Goal: Task Accomplishment & Management: Complete application form

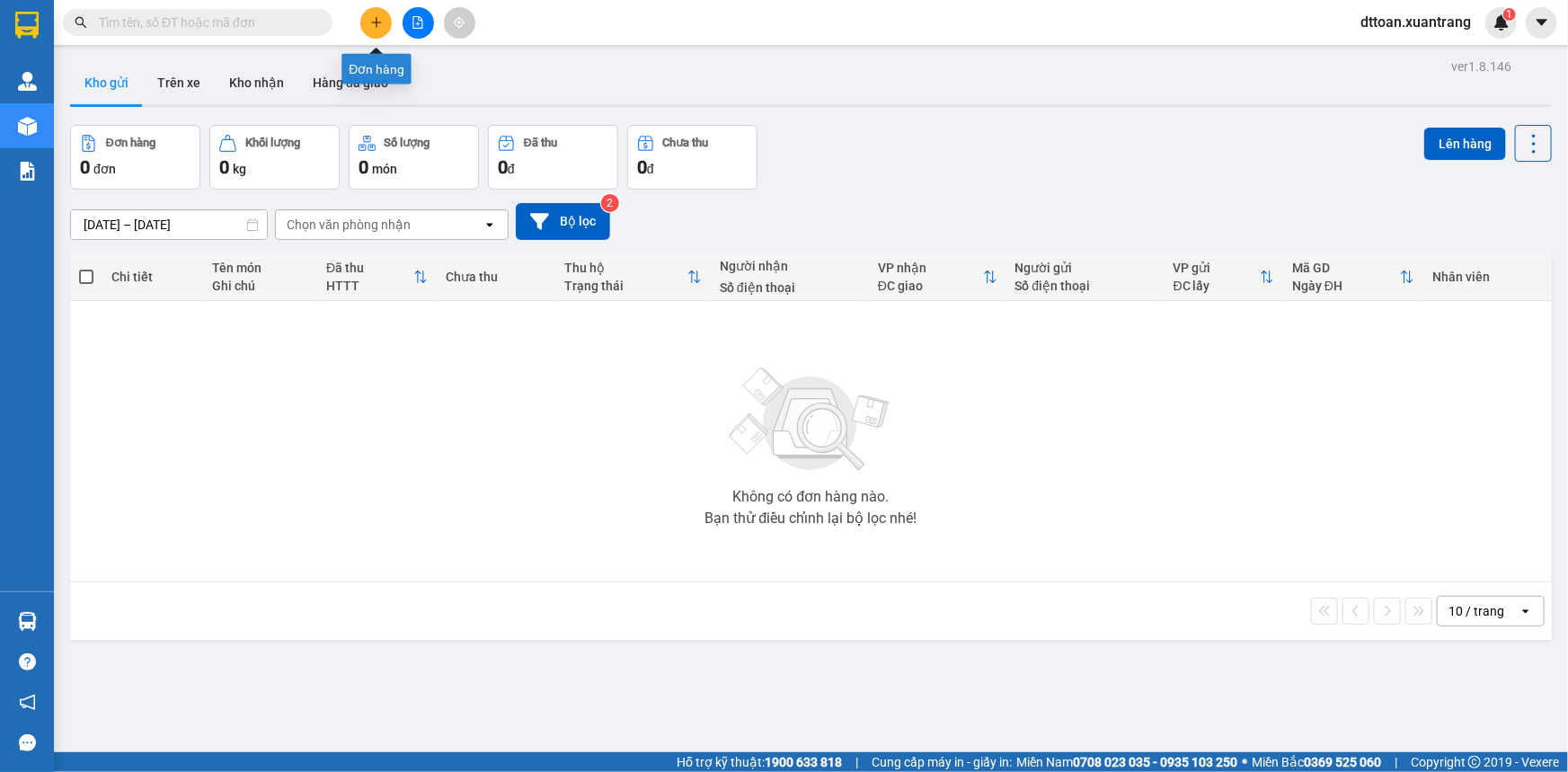
click at [377, 16] on icon "plus" at bounding box center [376, 22] width 12 height 12
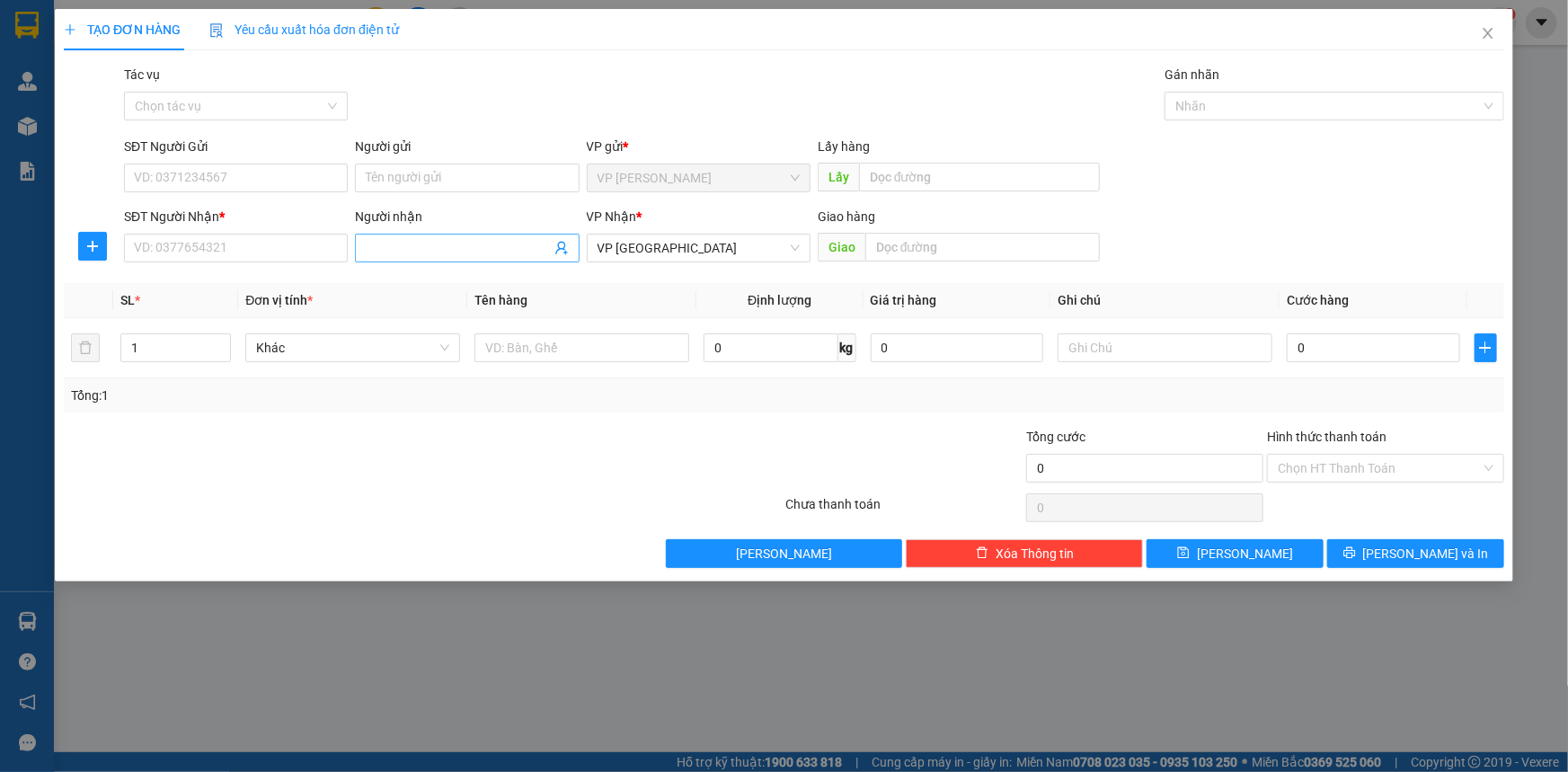
click at [410, 243] on input "Người nhận" at bounding box center [458, 248] width 184 height 20
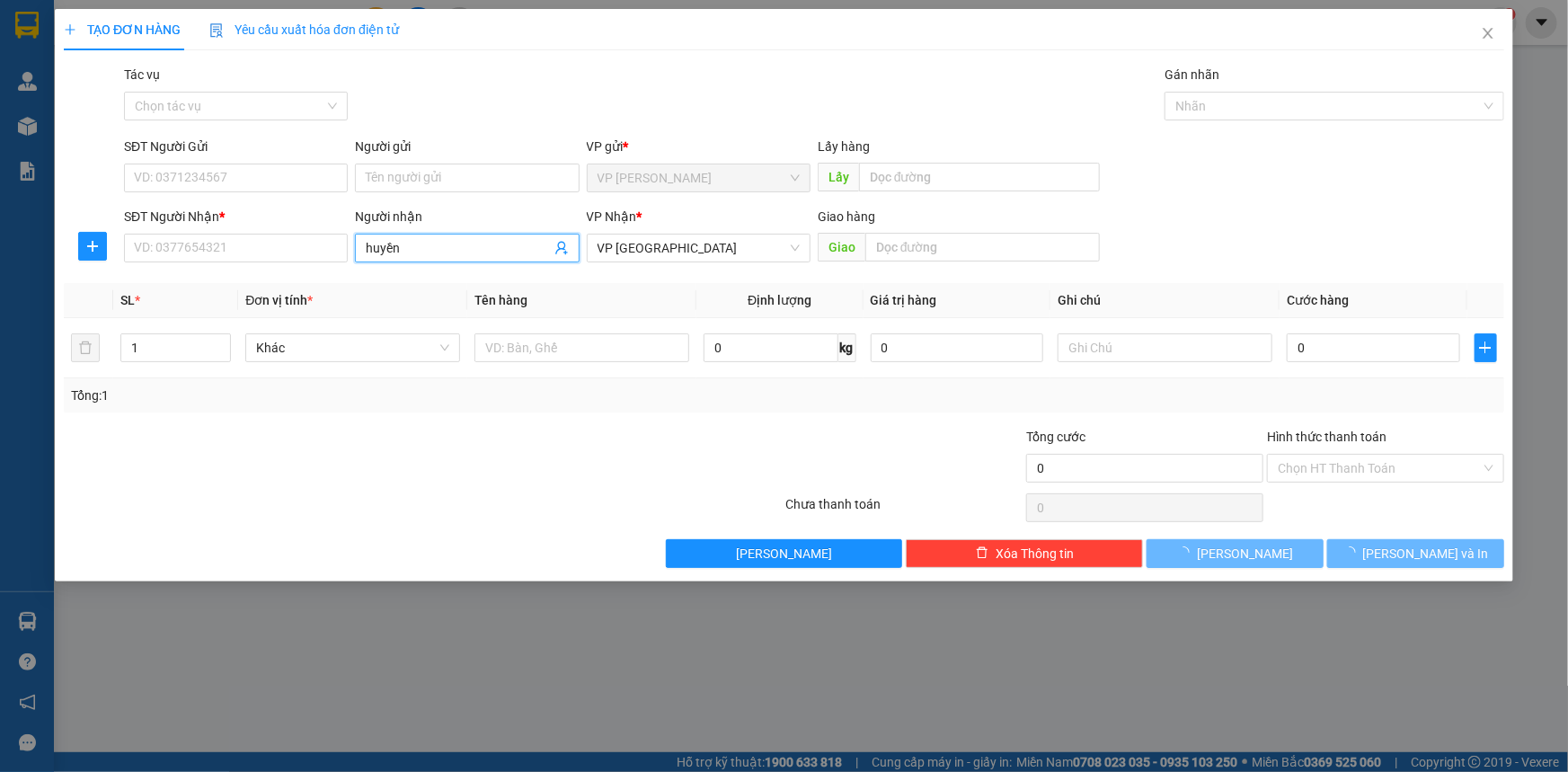
type input "huyền 3"
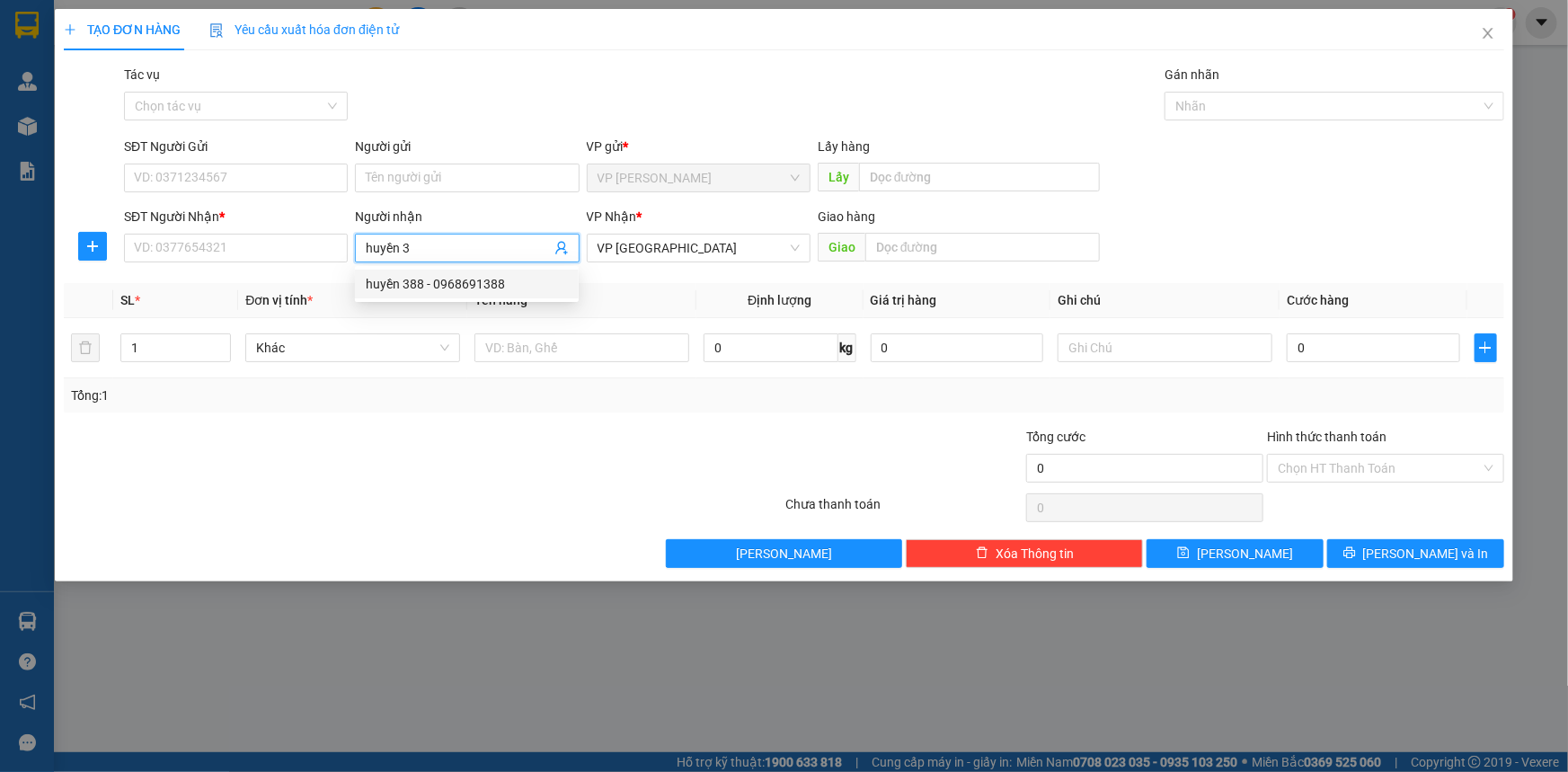
click at [453, 281] on div "huyền 388 - 0968691388" at bounding box center [467, 283] width 203 height 20
type input "0968691388"
type input "huyền 388"
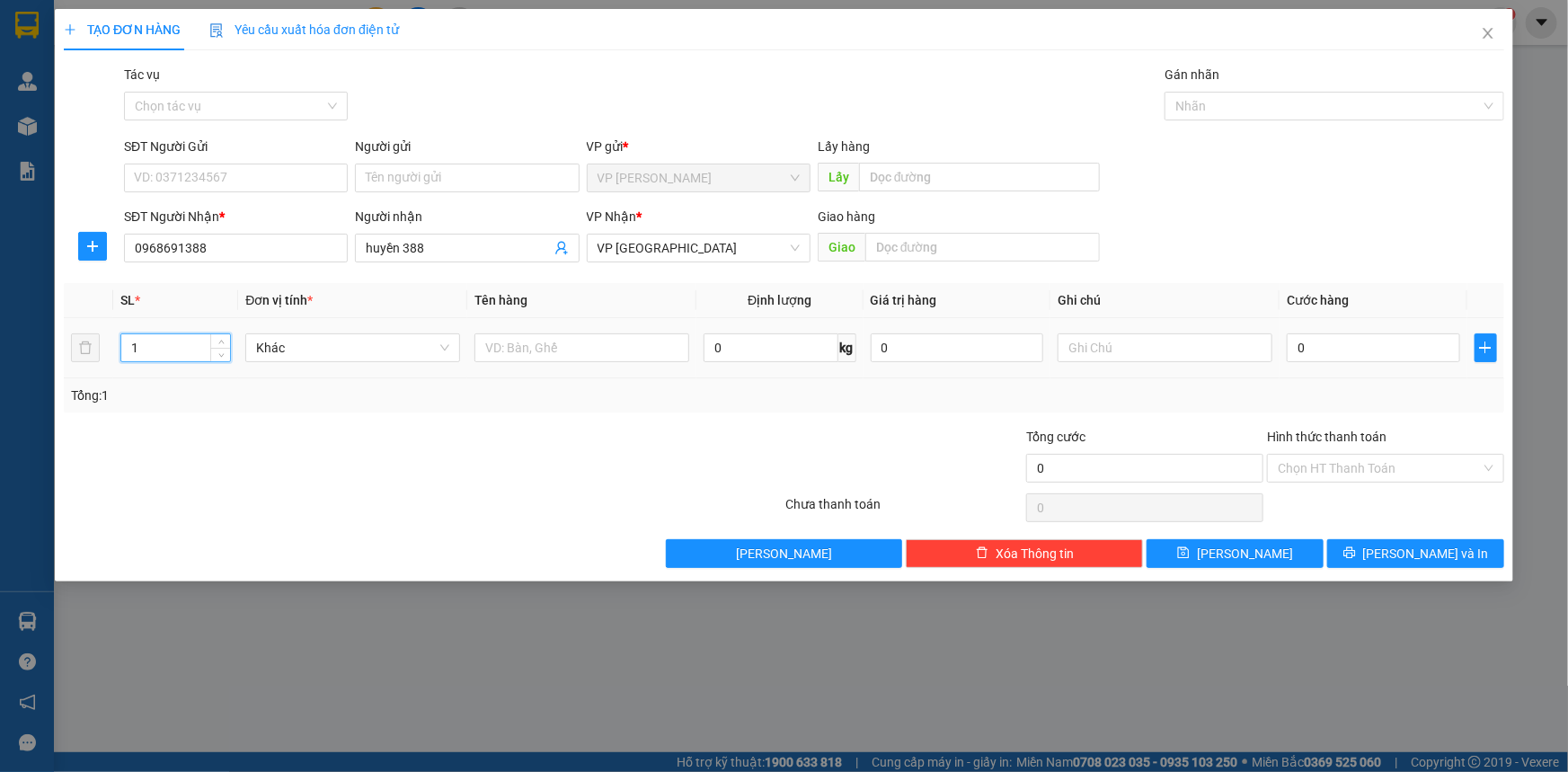
click at [98, 344] on tr "1 Khác 0 kg 0 0" at bounding box center [784, 348] width 1440 height 60
type input "3"
type input "2"
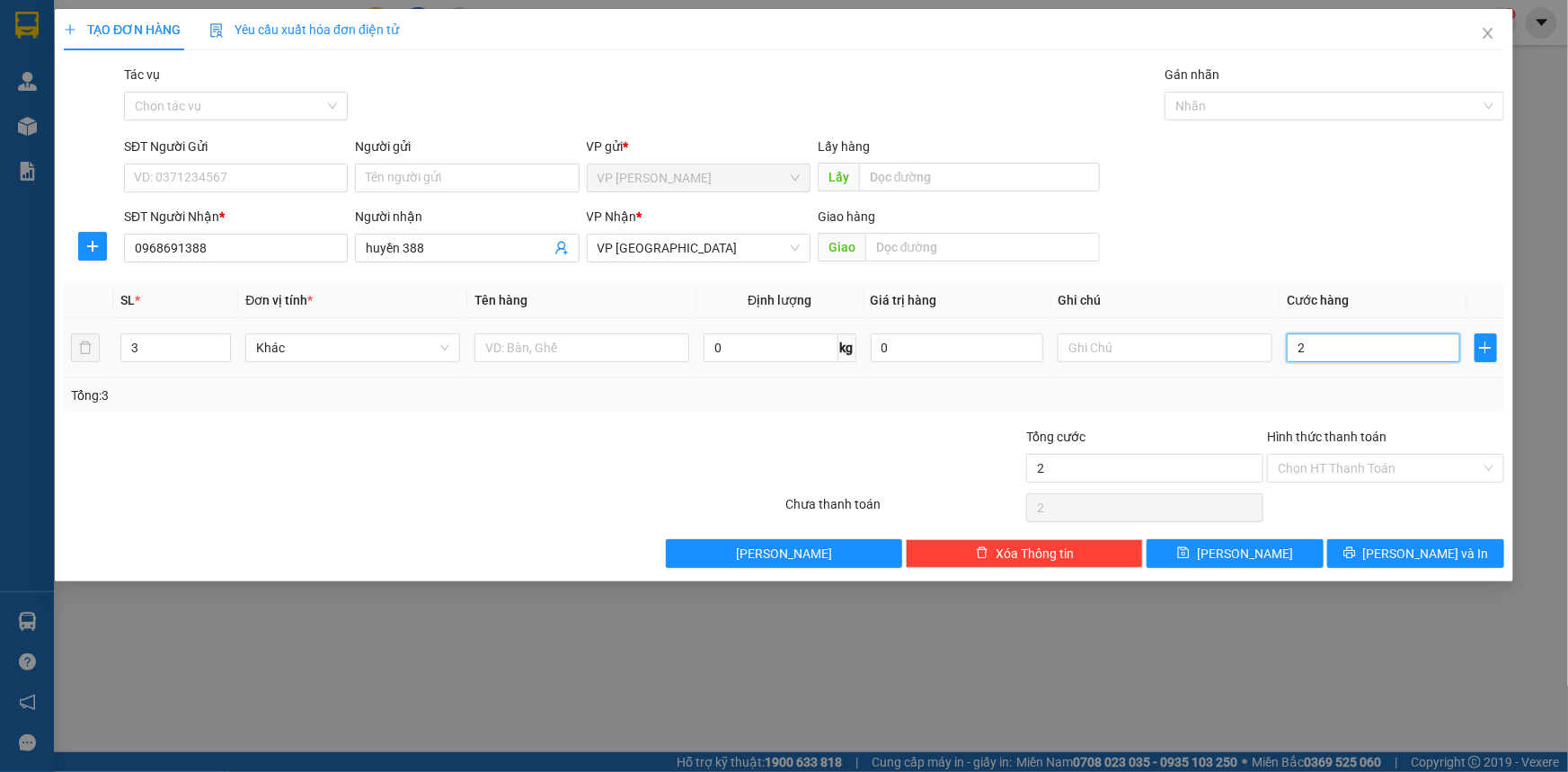
type input "24"
type input "240"
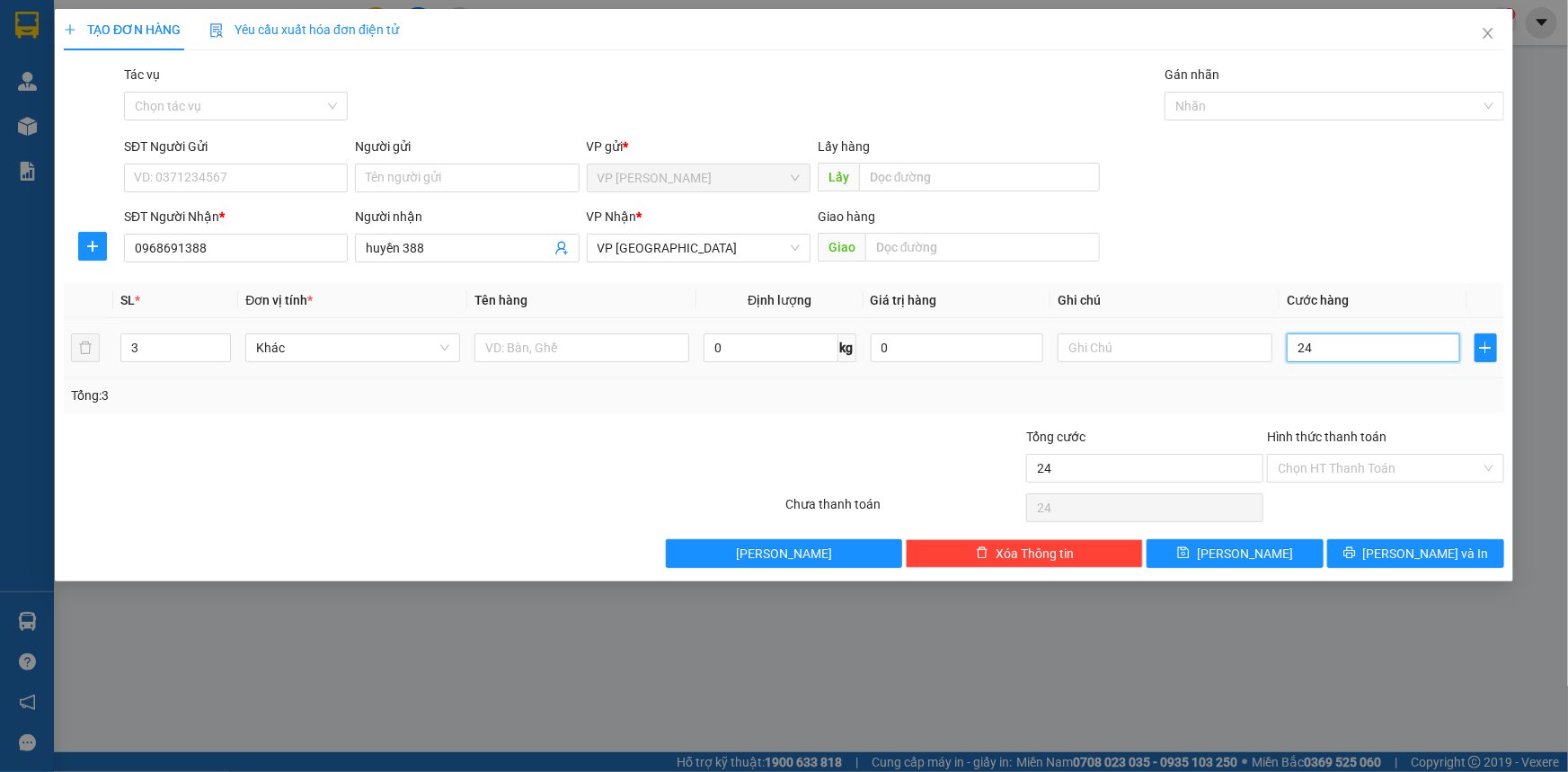
type input "240"
type input "2.400"
type input "24.000"
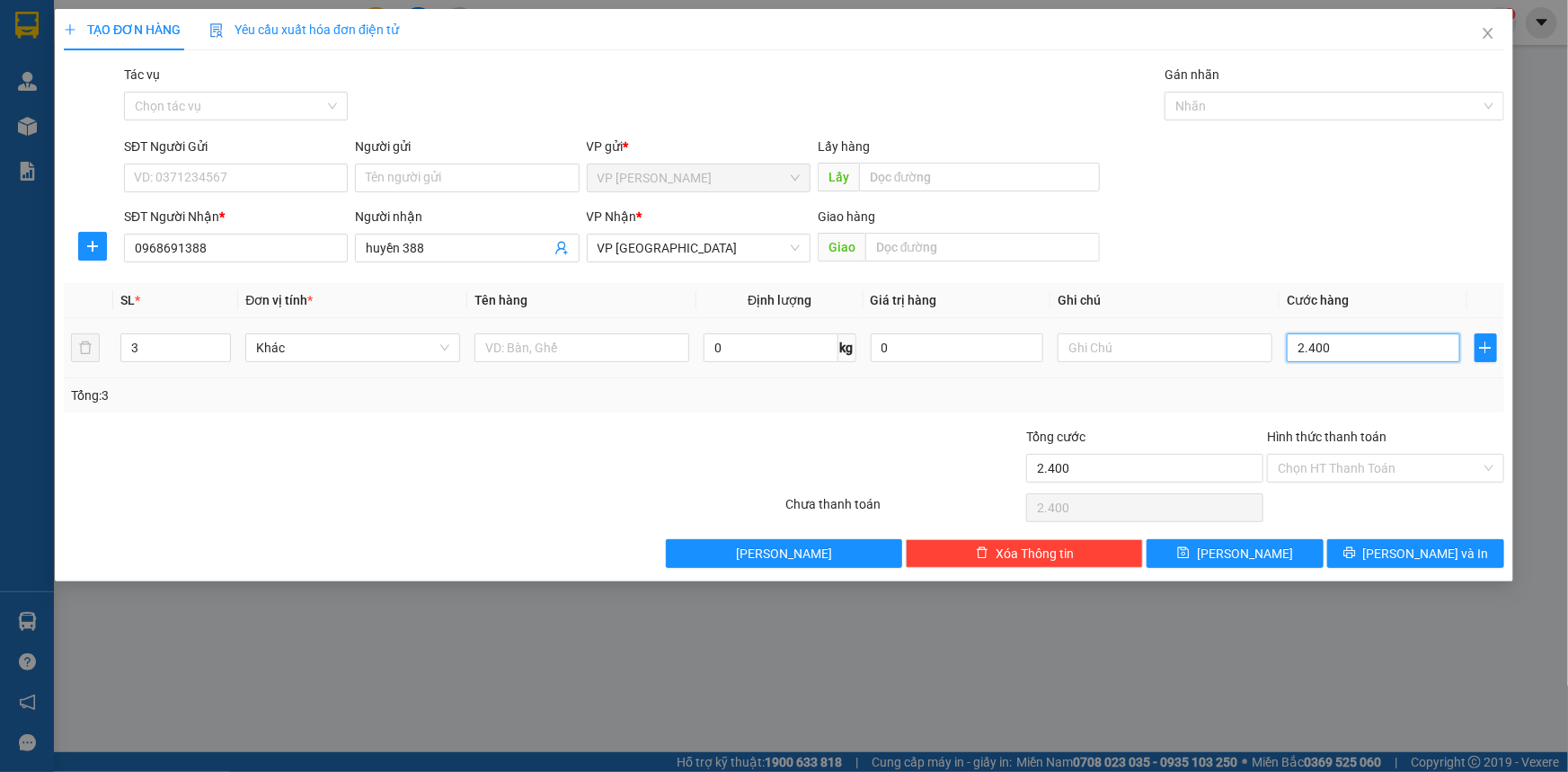
type input "24.000"
type input "240.000"
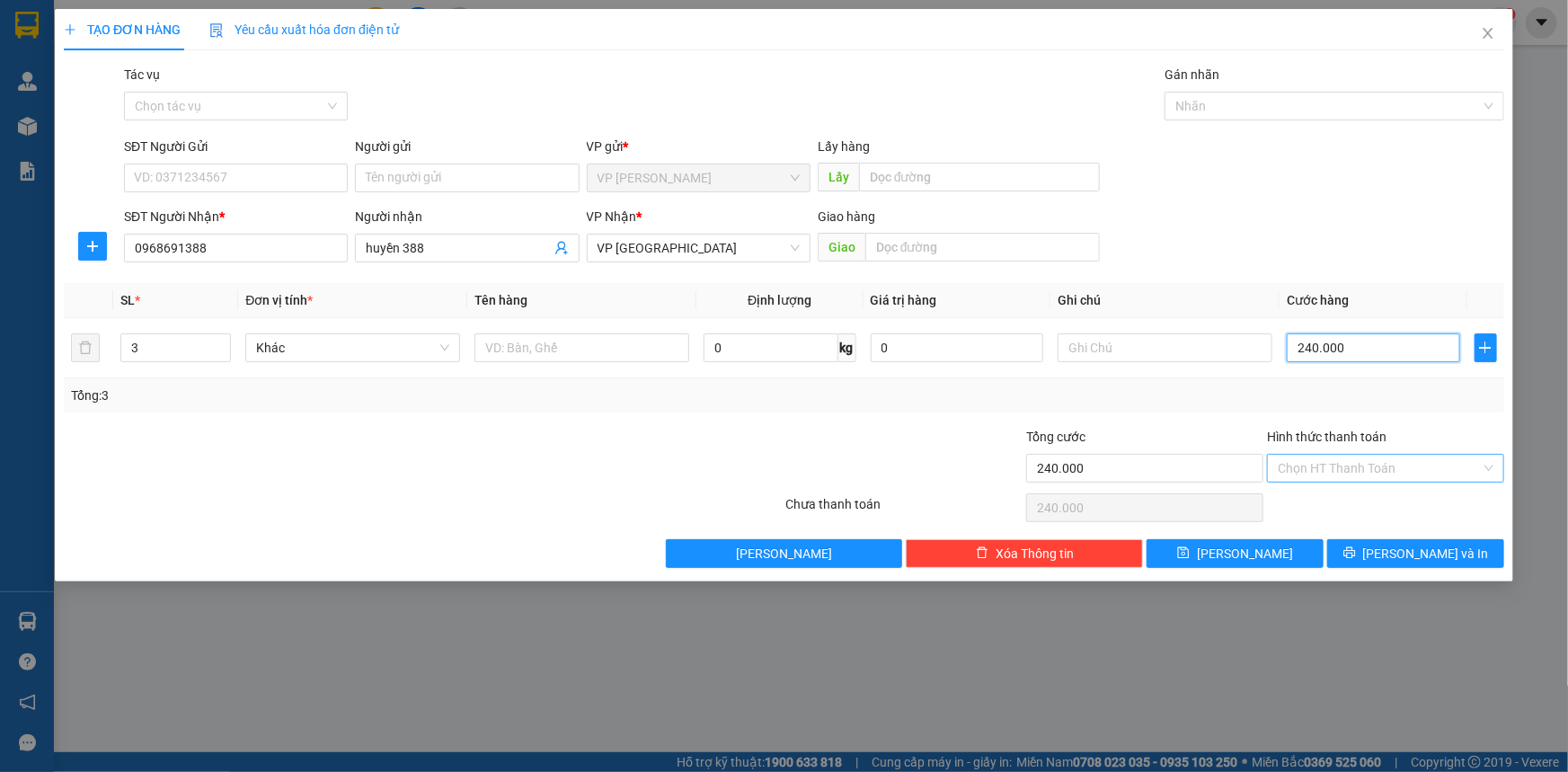
type input "240.000"
click at [1362, 462] on input "Hình thức thanh toán" at bounding box center [1379, 468] width 204 height 27
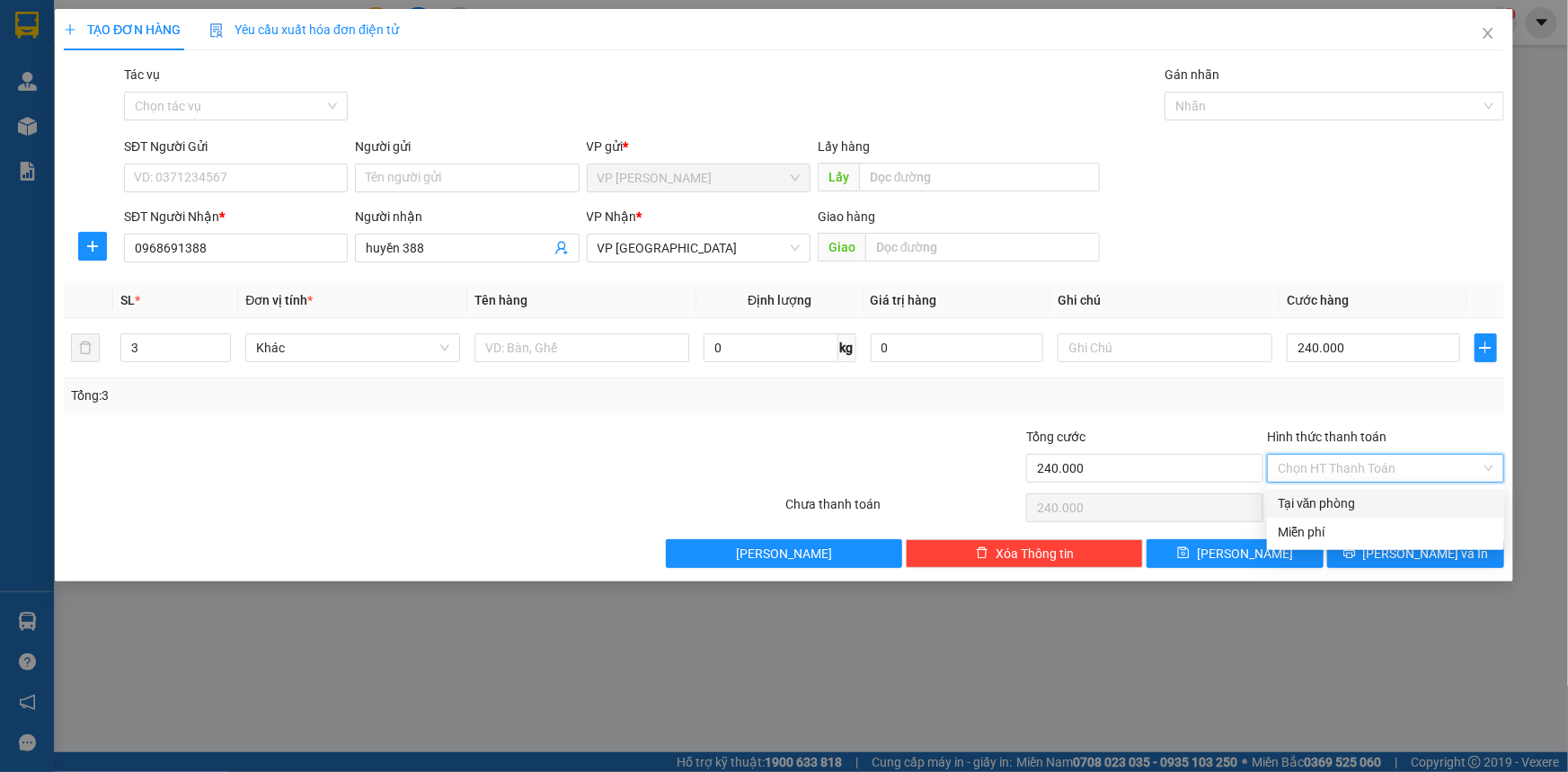
click at [1361, 507] on div "Tại văn phòng" at bounding box center [1385, 503] width 216 height 20
type input "0"
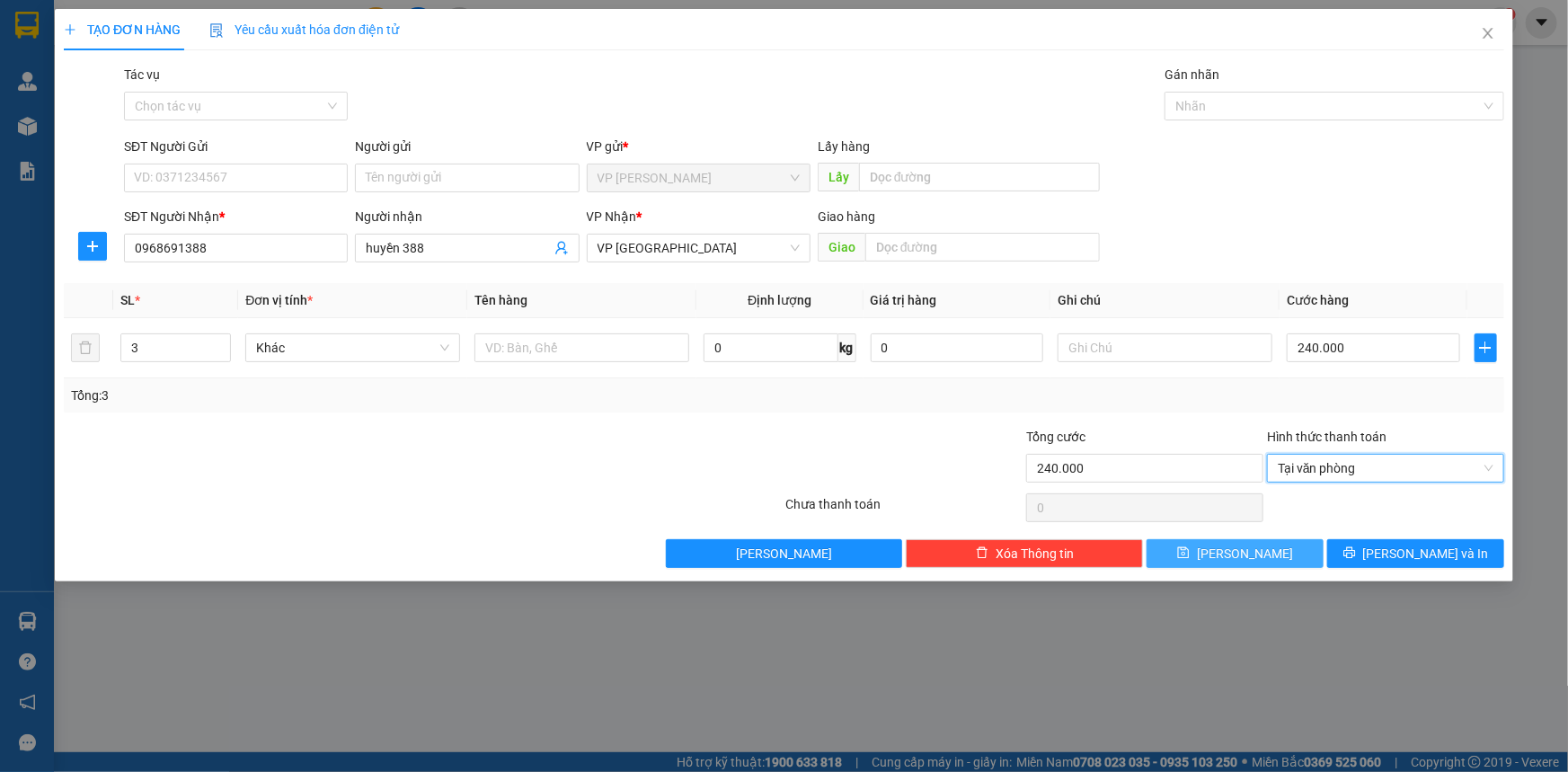
click at [1275, 549] on button "Lưu" at bounding box center [1234, 553] width 177 height 29
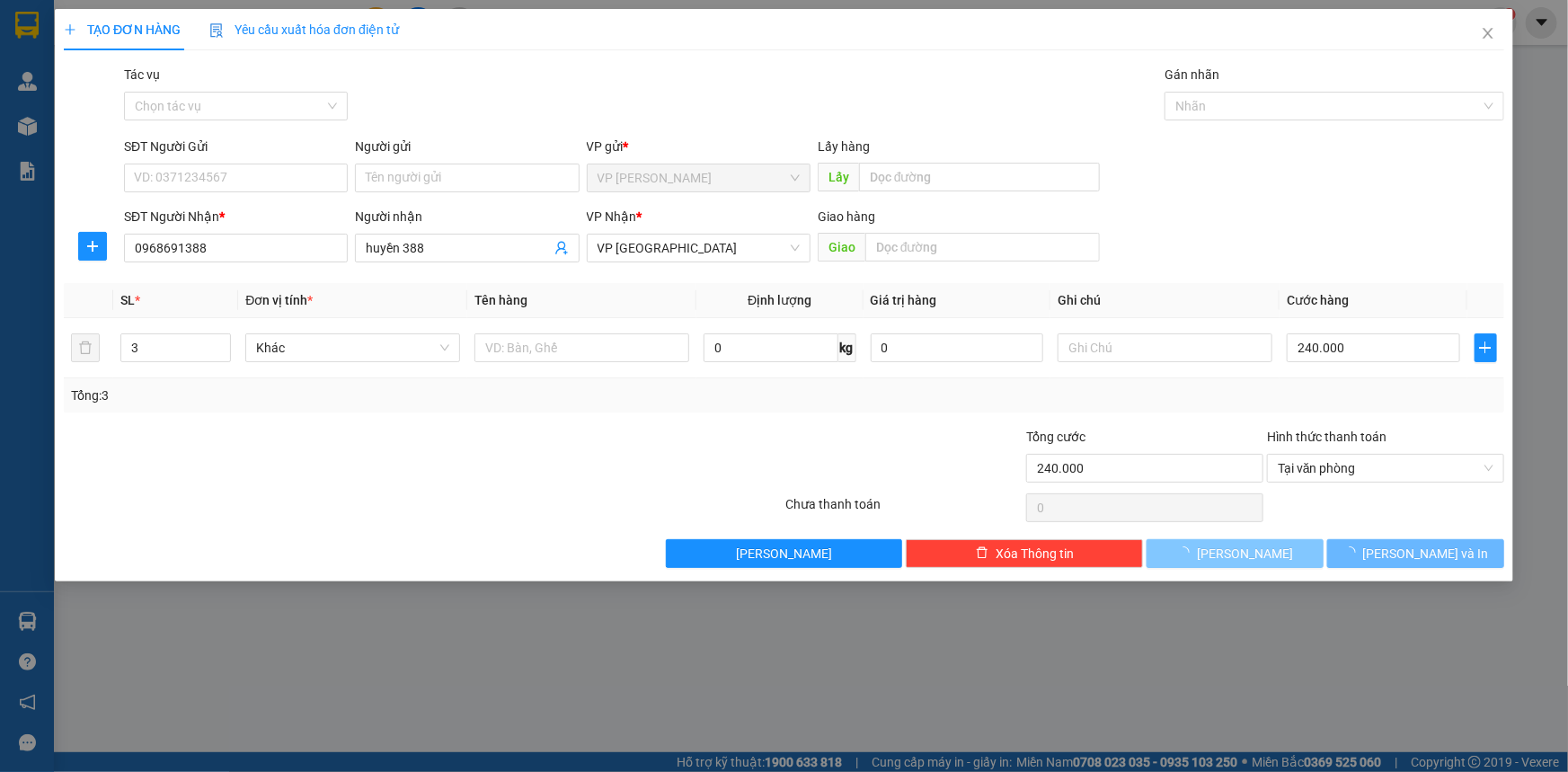
type input "1"
type input "0"
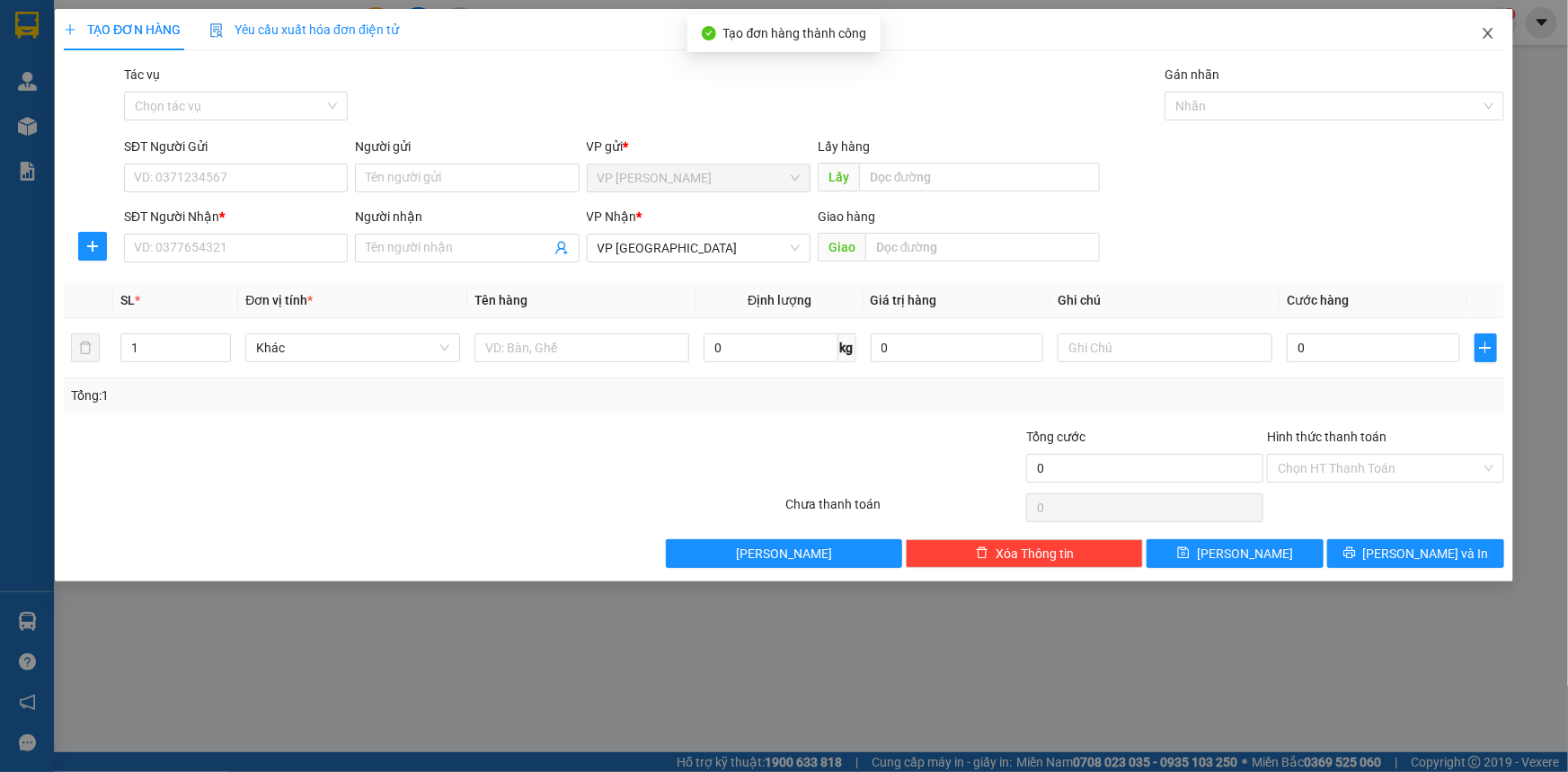
click at [1490, 37] on icon "close" at bounding box center [1487, 33] width 10 height 10
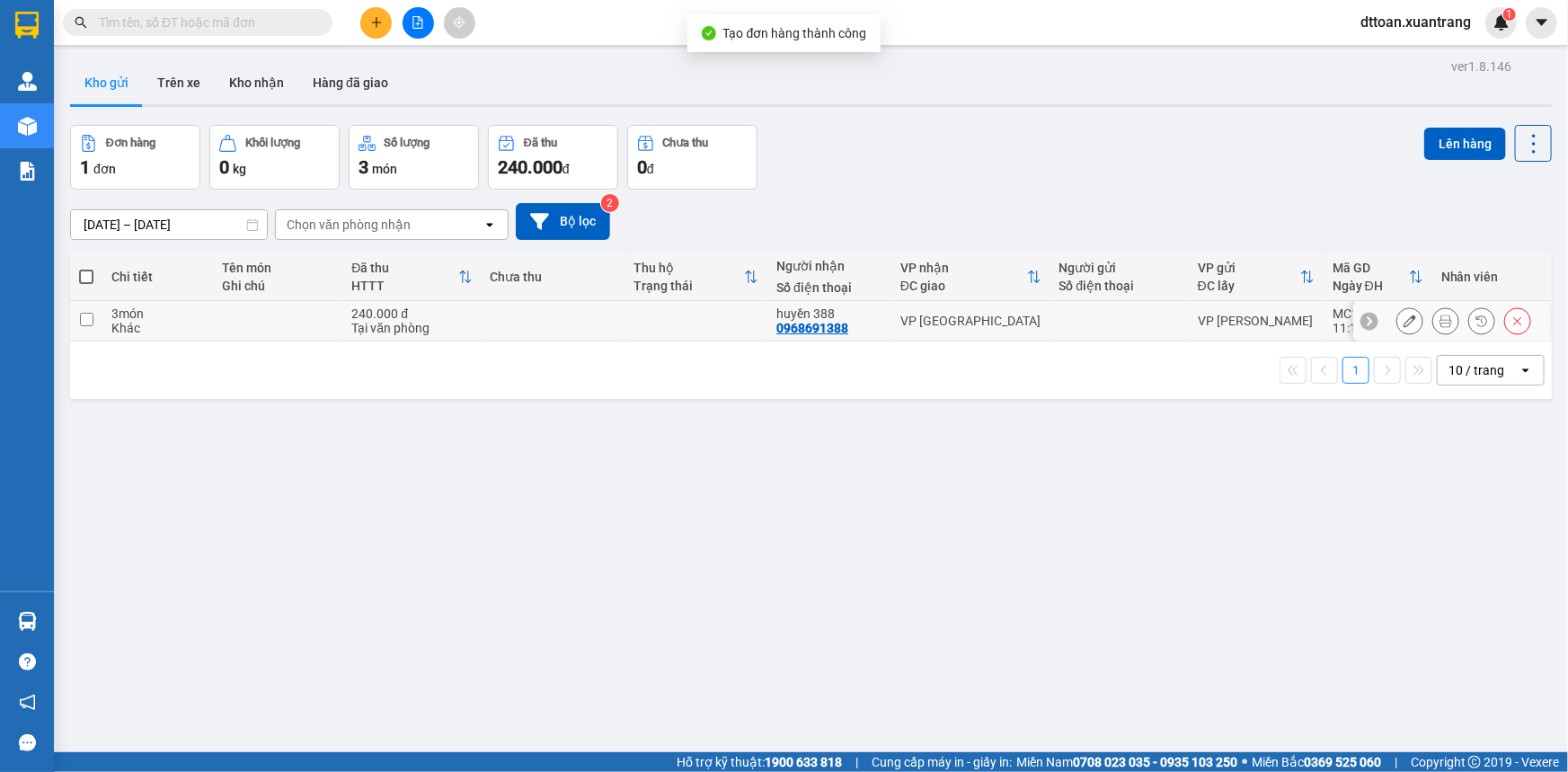
click at [1440, 320] on icon at bounding box center [1445, 320] width 12 height 12
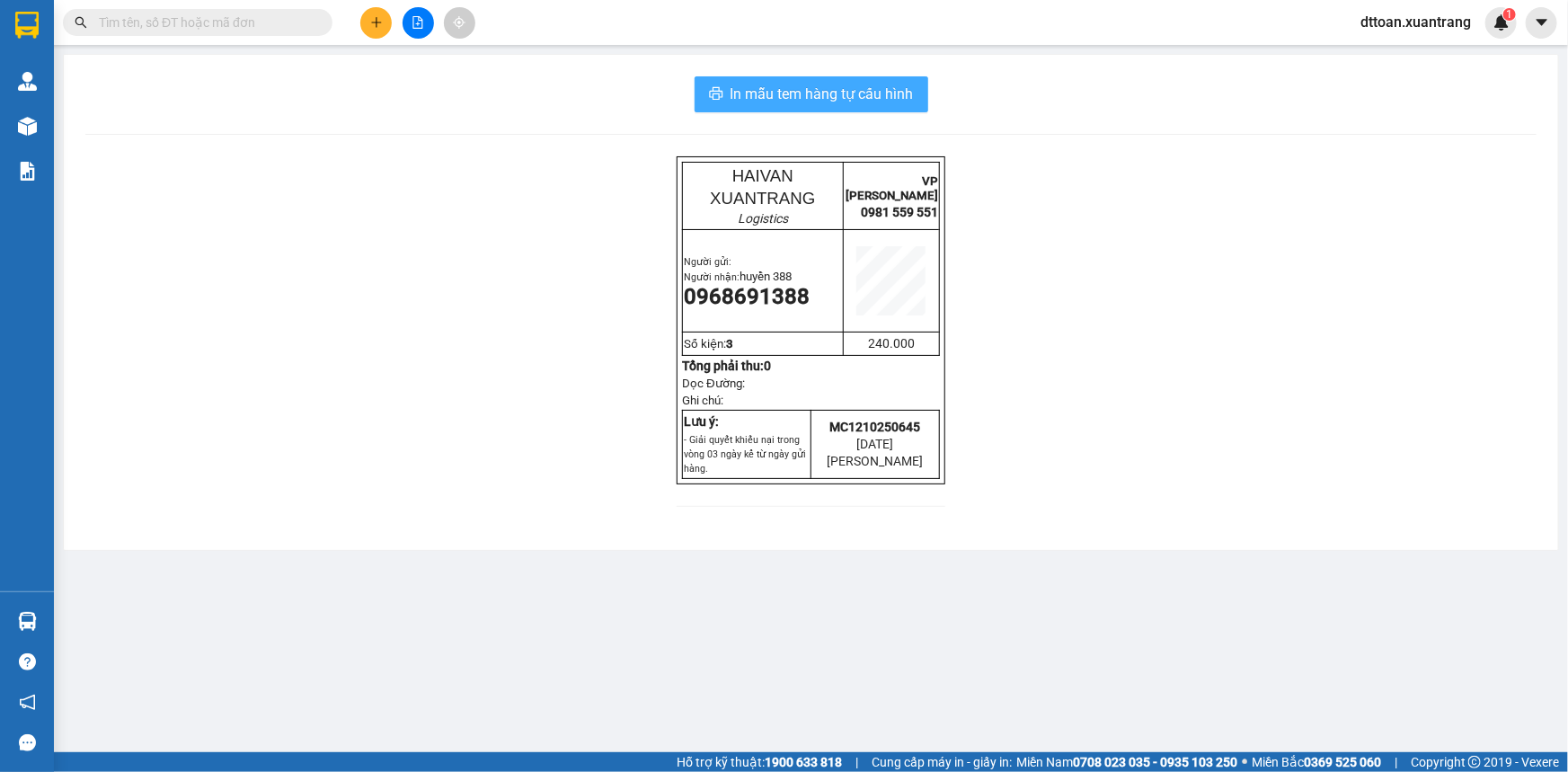
click at [836, 97] on span "In mẫu tem hàng tự cấu hình" at bounding box center [822, 94] width 183 height 23
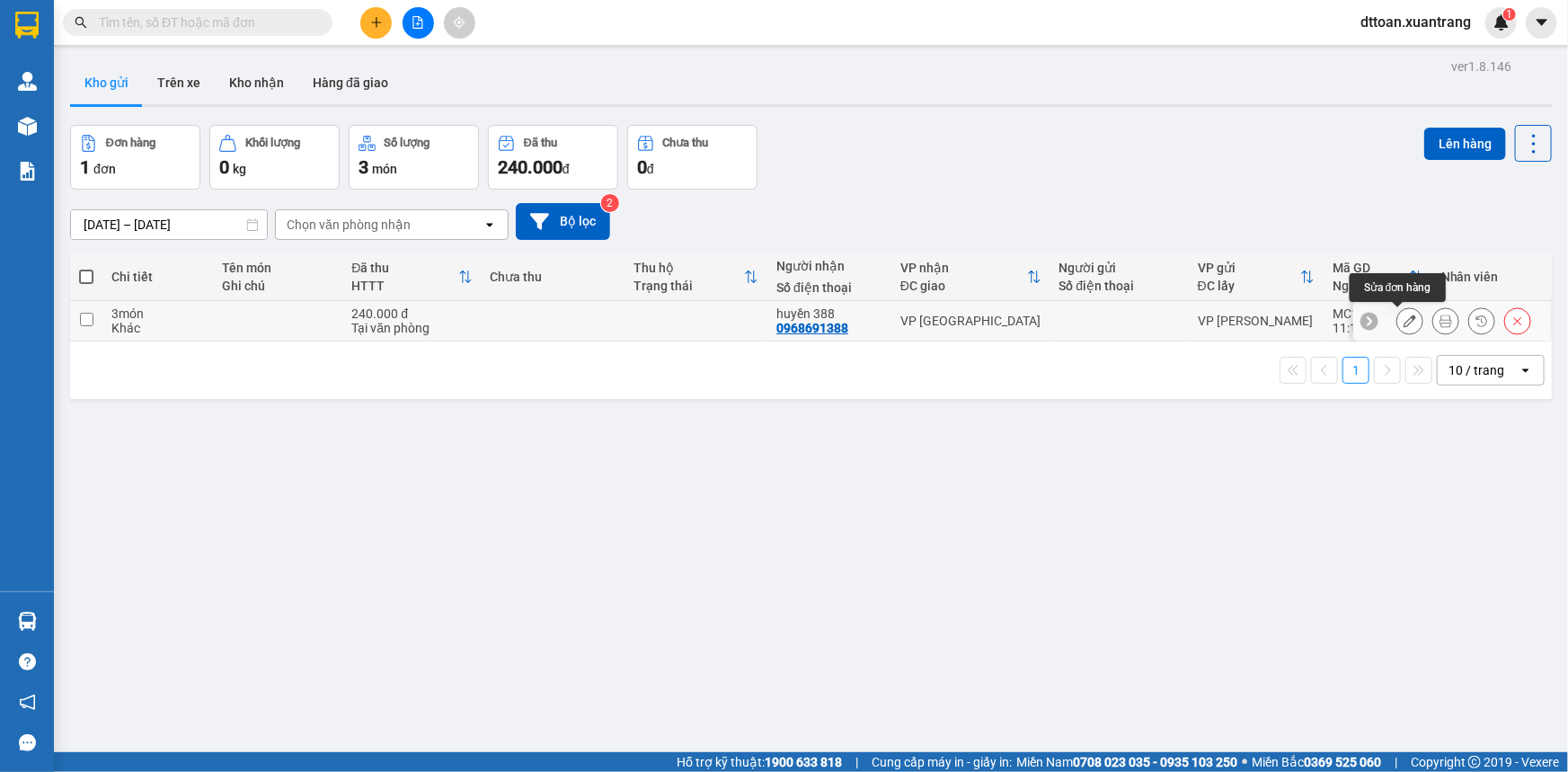
click at [1403, 323] on icon at bounding box center [1409, 320] width 12 height 12
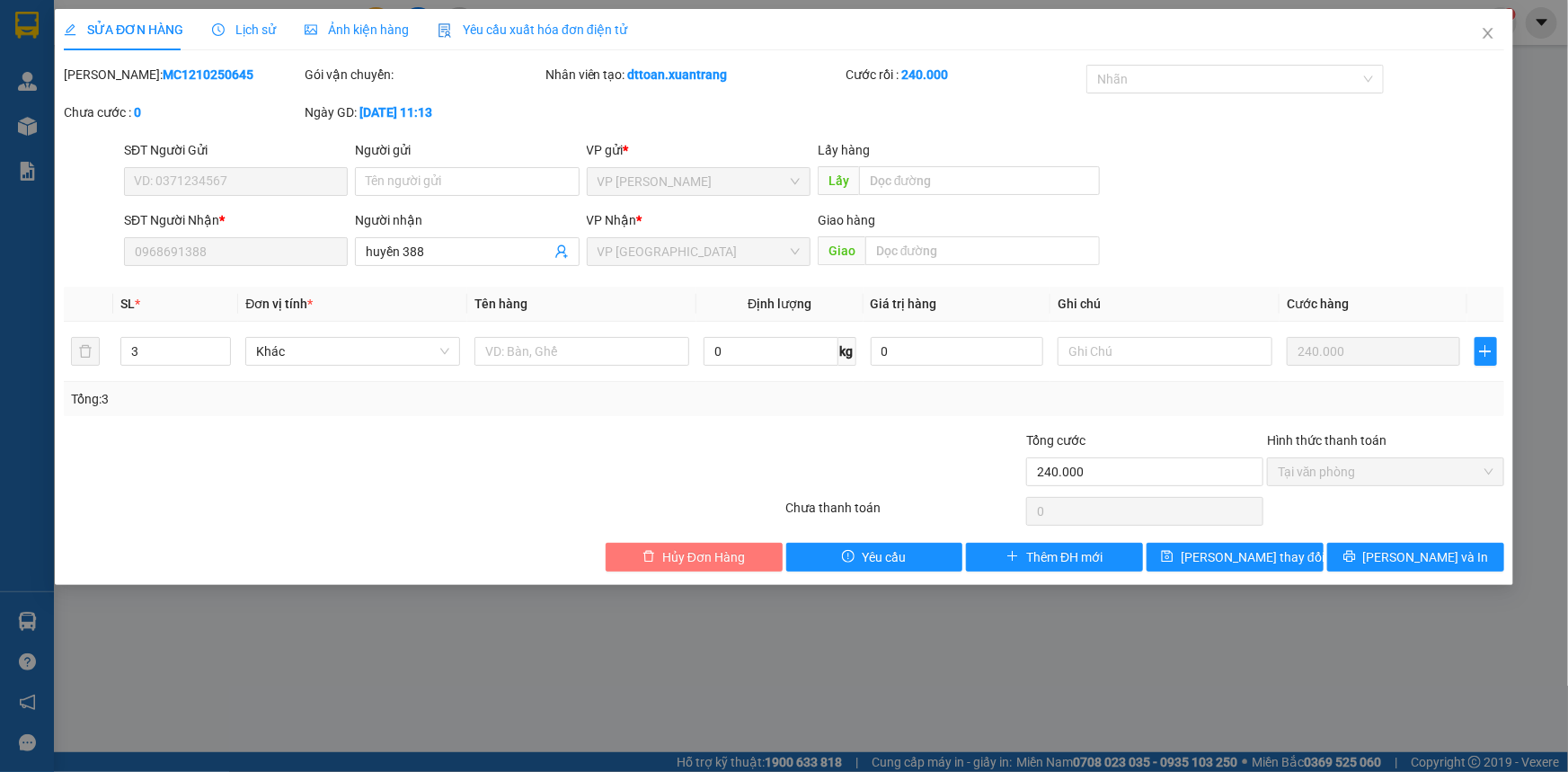
click at [698, 558] on span "Hủy Đơn Hàng" at bounding box center [703, 556] width 83 height 20
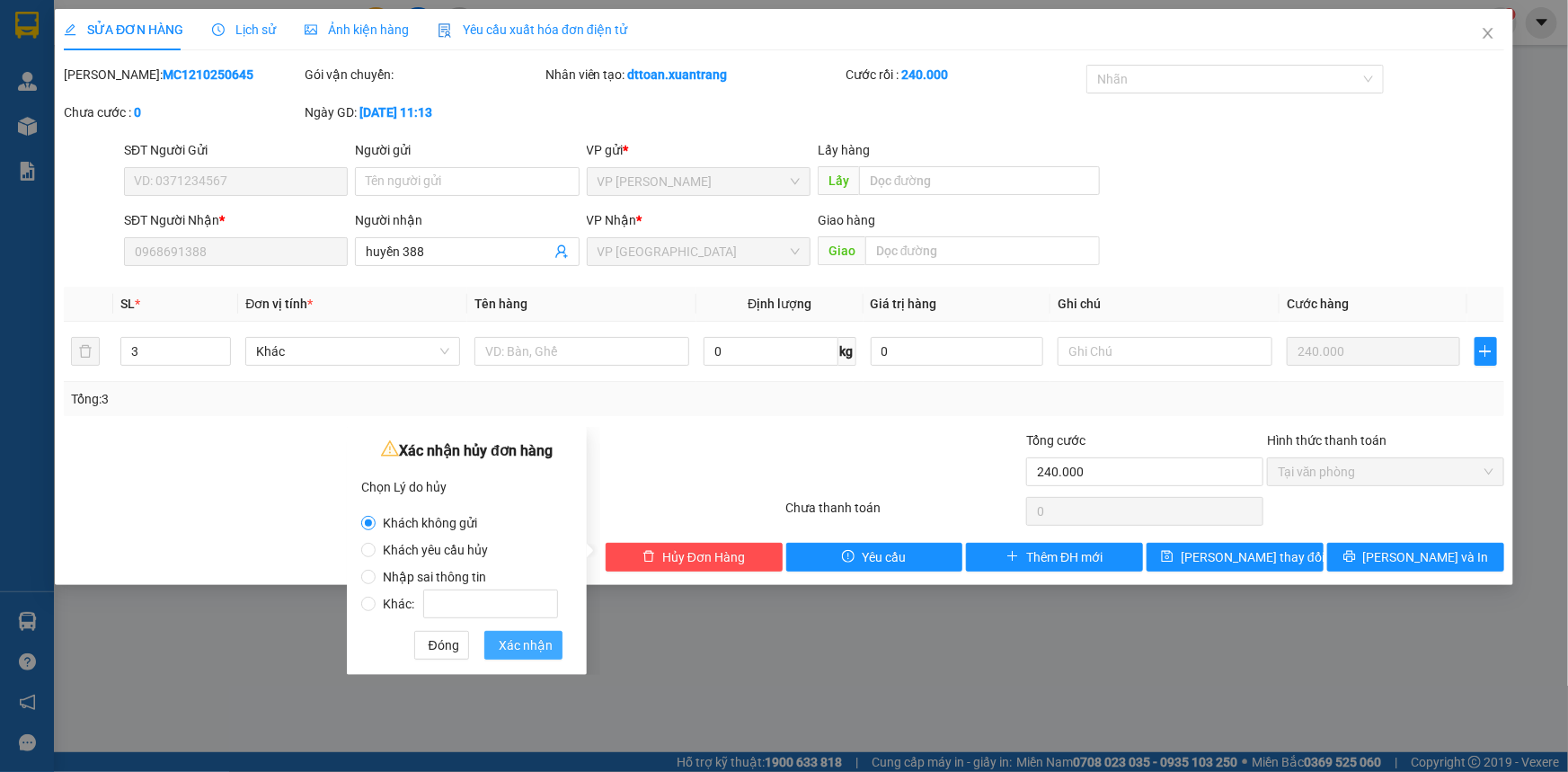
click at [524, 646] on span "Xác nhận" at bounding box center [525, 644] width 53 height 20
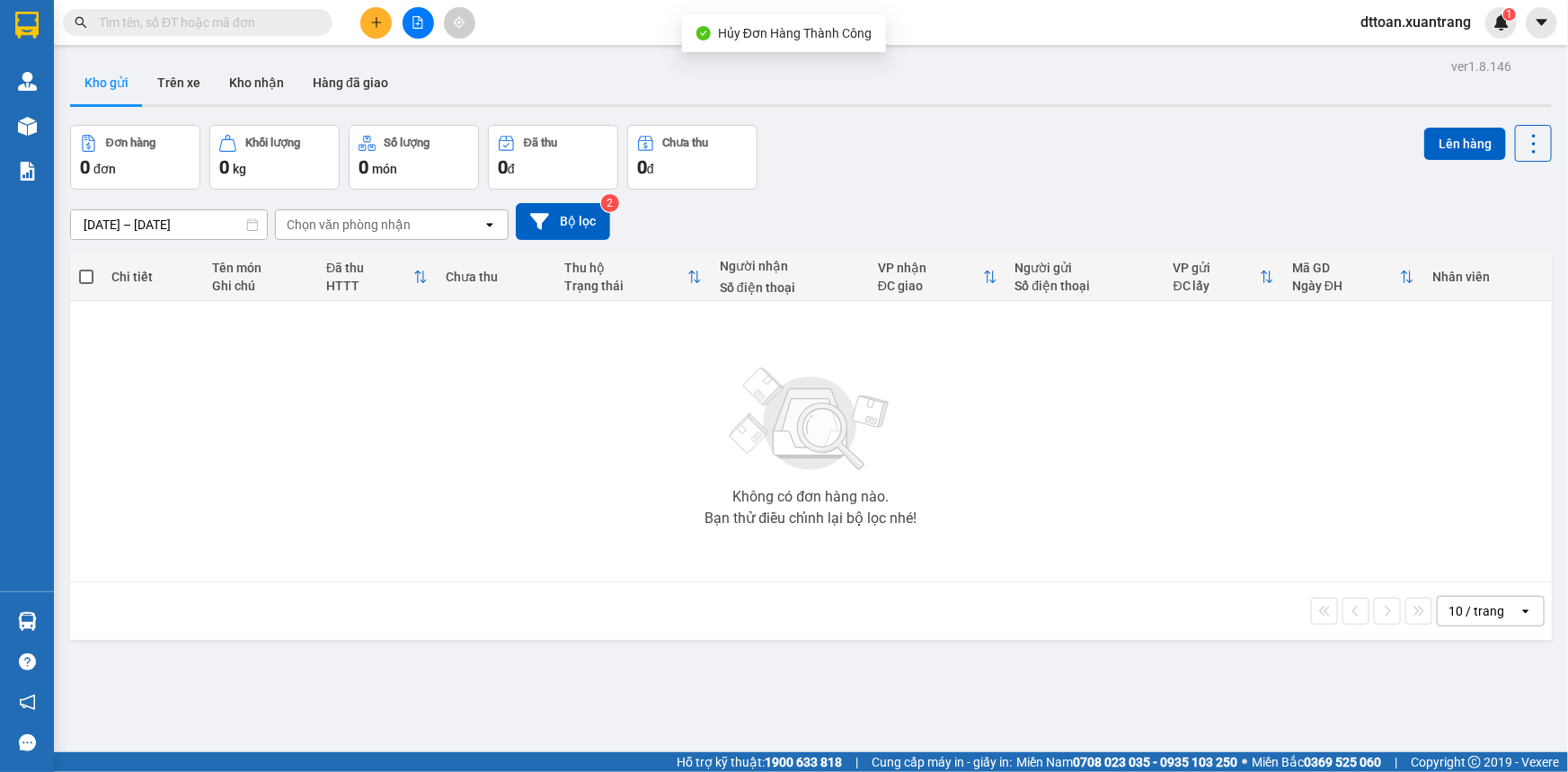
click at [1404, 25] on span "dttoan.xuantrang" at bounding box center [1415, 22] width 139 height 23
click at [1418, 63] on span "Đăng xuất" at bounding box center [1423, 55] width 102 height 20
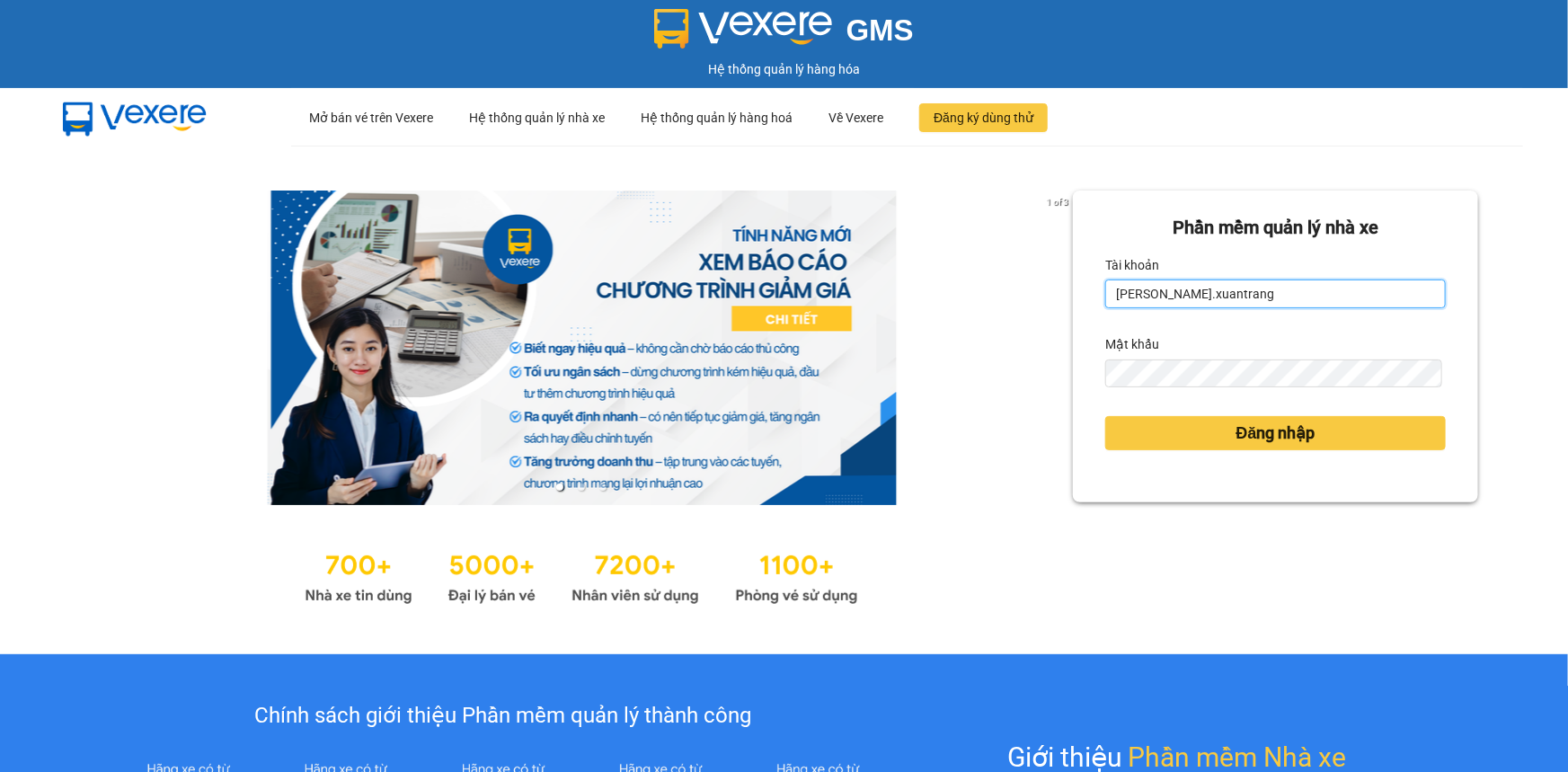
drag, startPoint x: 1133, startPoint y: 296, endPoint x: 867, endPoint y: 295, distance: 266.0
click at [868, 295] on div "1 of 3 Phần mềm quản lý nhà xe Tài khoản nguyenhong.xuantrang Mật khẩu Đăng nhập" at bounding box center [784, 400] width 1568 height 508
drag, startPoint x: 1295, startPoint y: 301, endPoint x: 1283, endPoint y: 298, distance: 12.4
click at [1295, 301] on input "nguyenhong.xuantrang" at bounding box center [1274, 294] width 340 height 29
drag, startPoint x: 1270, startPoint y: 296, endPoint x: 1063, endPoint y: 295, distance: 207.0
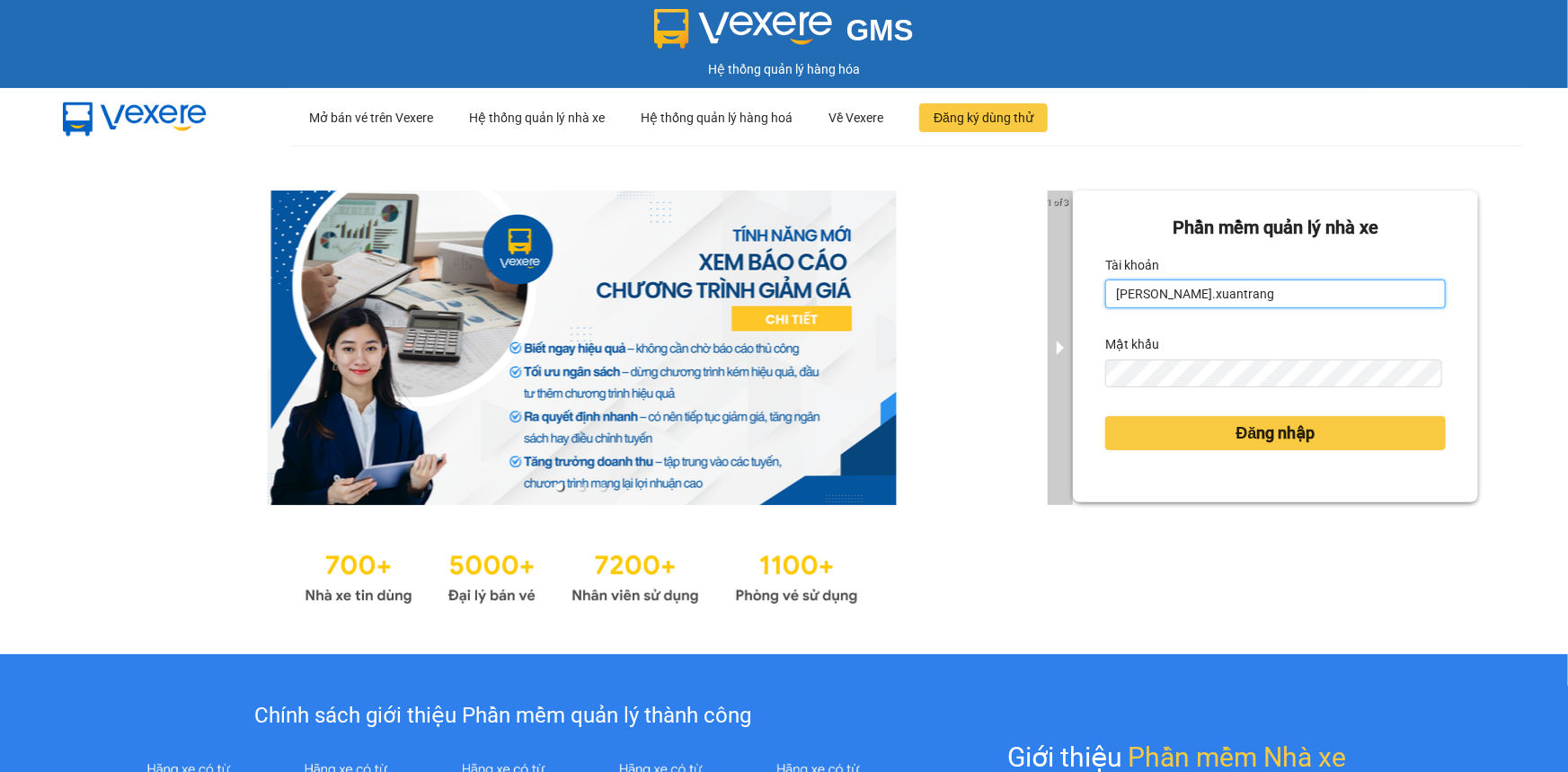
click at [1063, 295] on div "1 of 3 Phần mềm quản lý nhà xe Tài khoản nguyenhong.xuantrang Mật khẩu Đăng nhập" at bounding box center [784, 400] width 1568 height 508
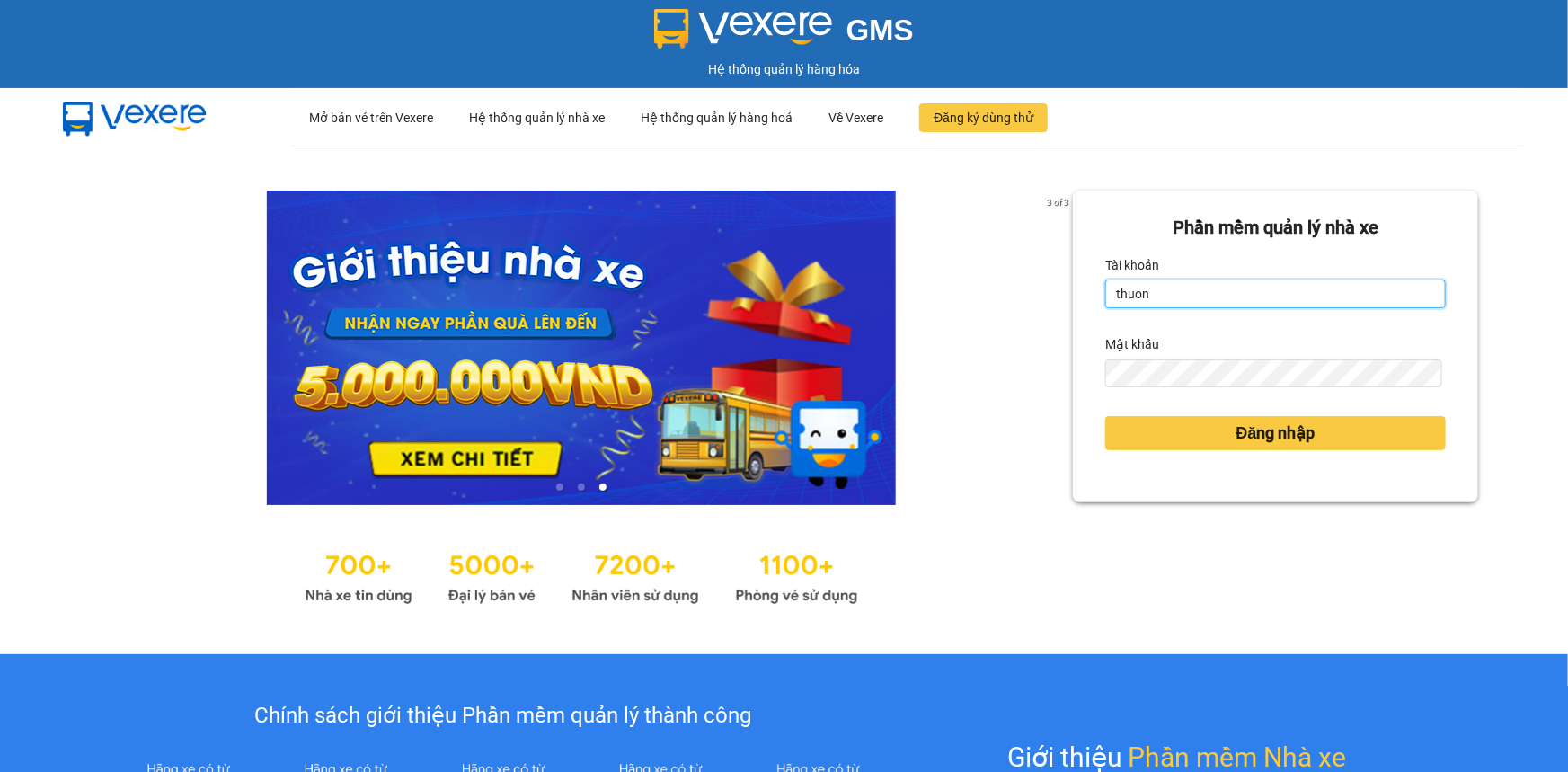
type input "thuong.xuantrang"
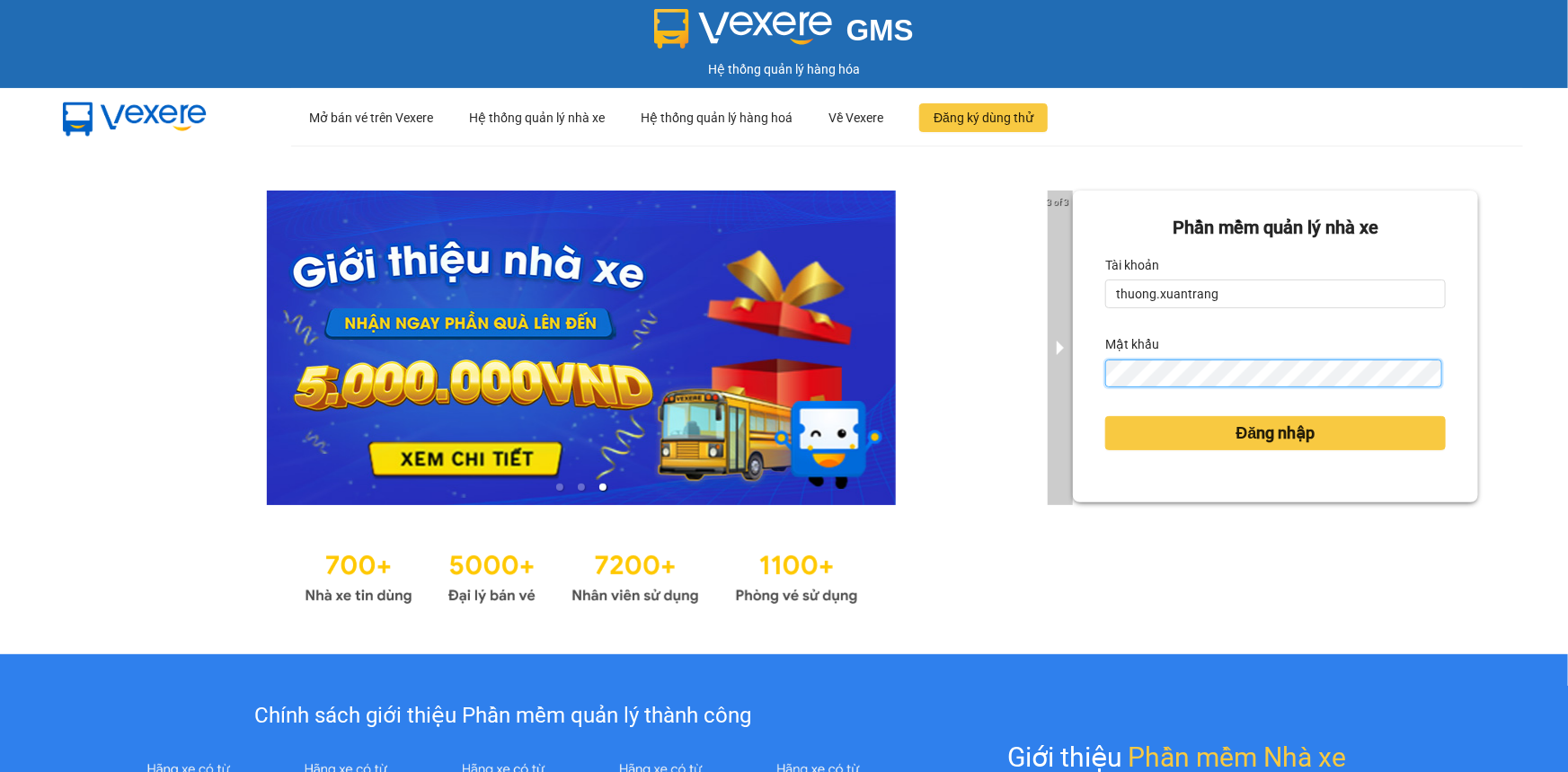
click at [1061, 375] on div "3 of 3 Phần mềm quản lý nhà xe Tài khoản thuong.xuantrang Mật khẩu Đăng nhập" at bounding box center [784, 400] width 1568 height 508
click at [1105, 416] on button "Đăng nhập" at bounding box center [1274, 433] width 340 height 34
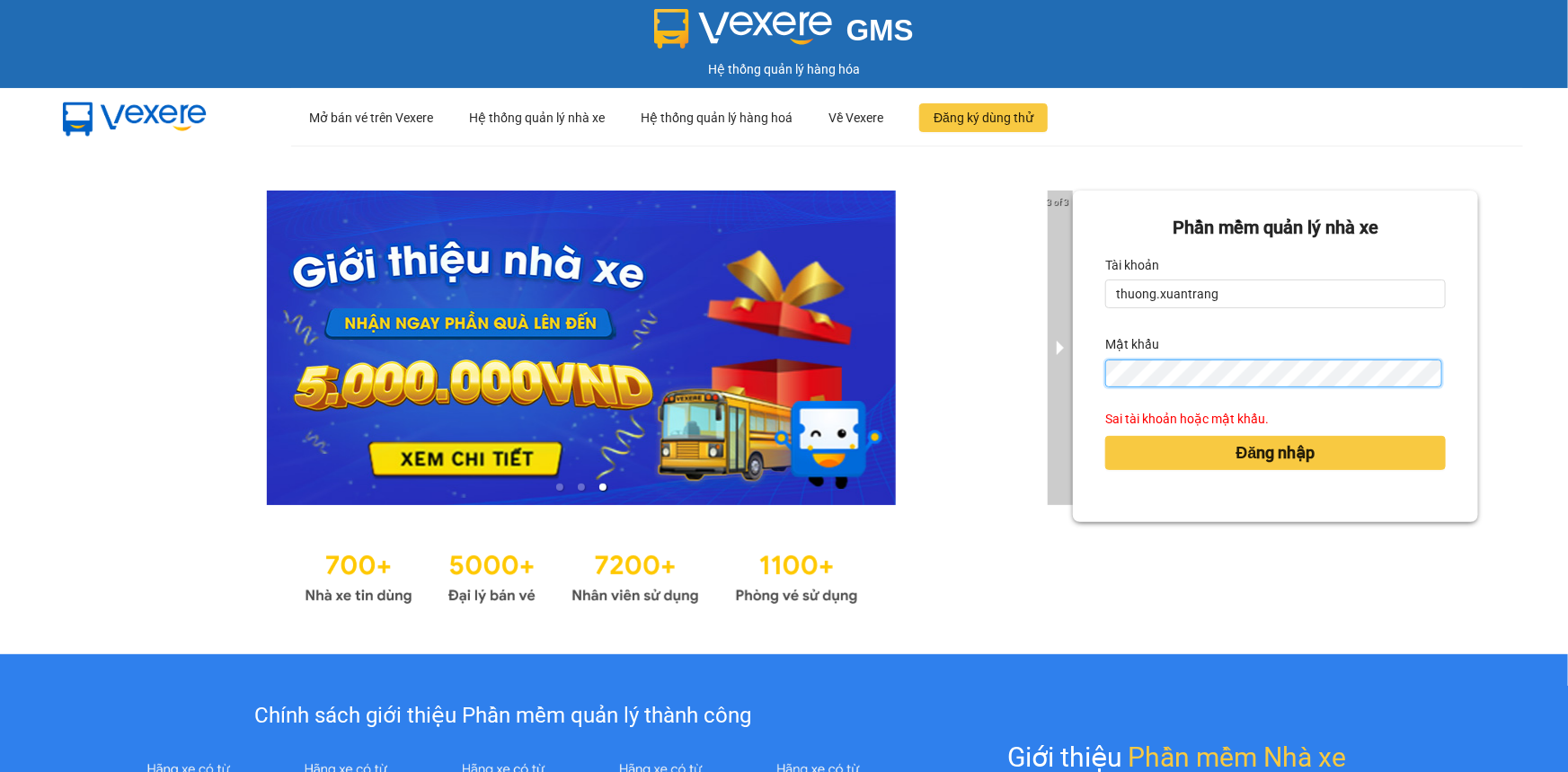
click at [1049, 372] on div "3 of 3 Phần mềm quản lý nhà xe Tài khoản thuong.xuantrang Mật khẩu Sai tài khoả…" at bounding box center [784, 400] width 1568 height 508
click at [1105, 436] on button "Đăng nhập" at bounding box center [1274, 453] width 340 height 34
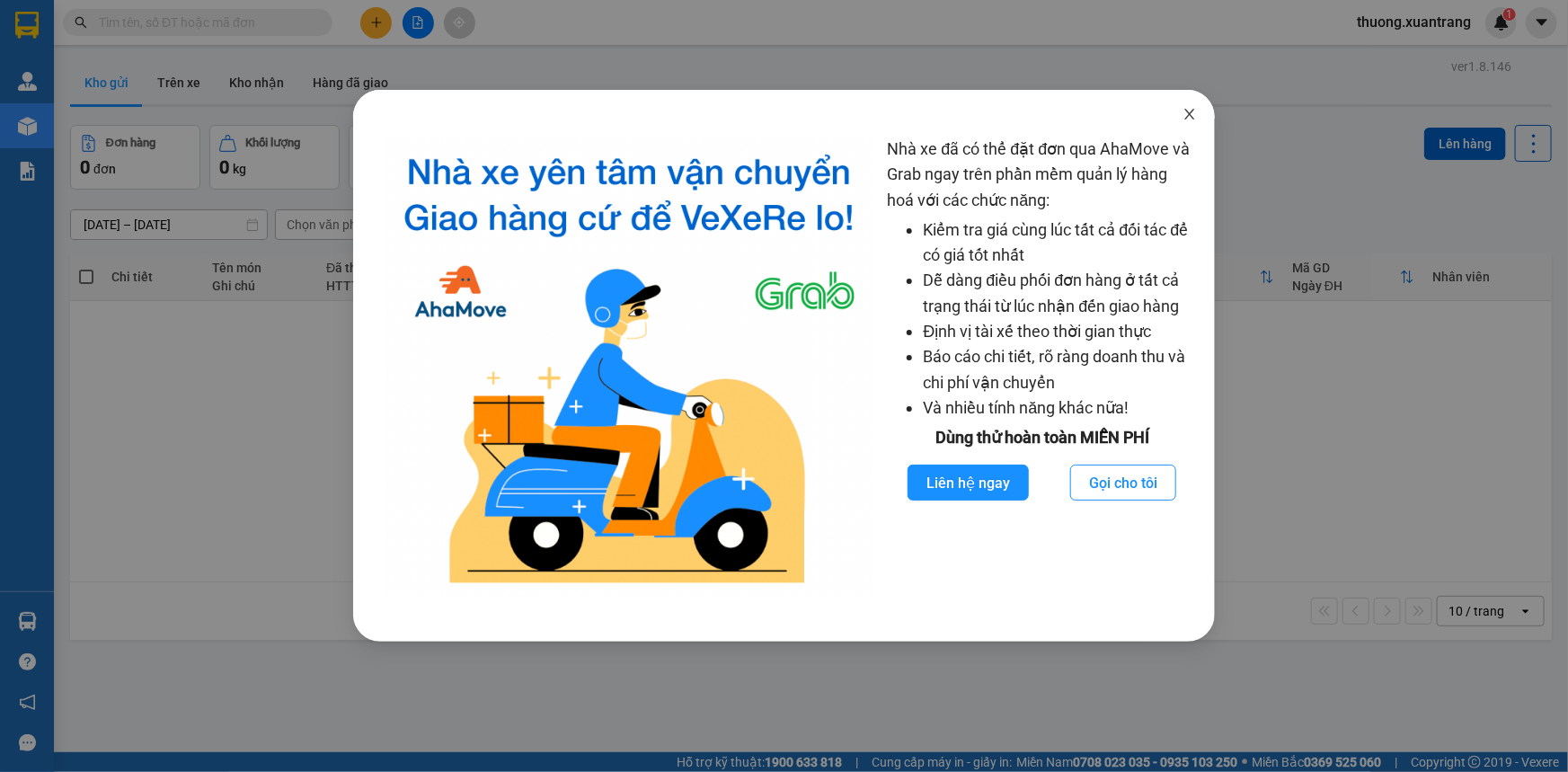
click at [1180, 111] on span "Close" at bounding box center [1190, 115] width 51 height 51
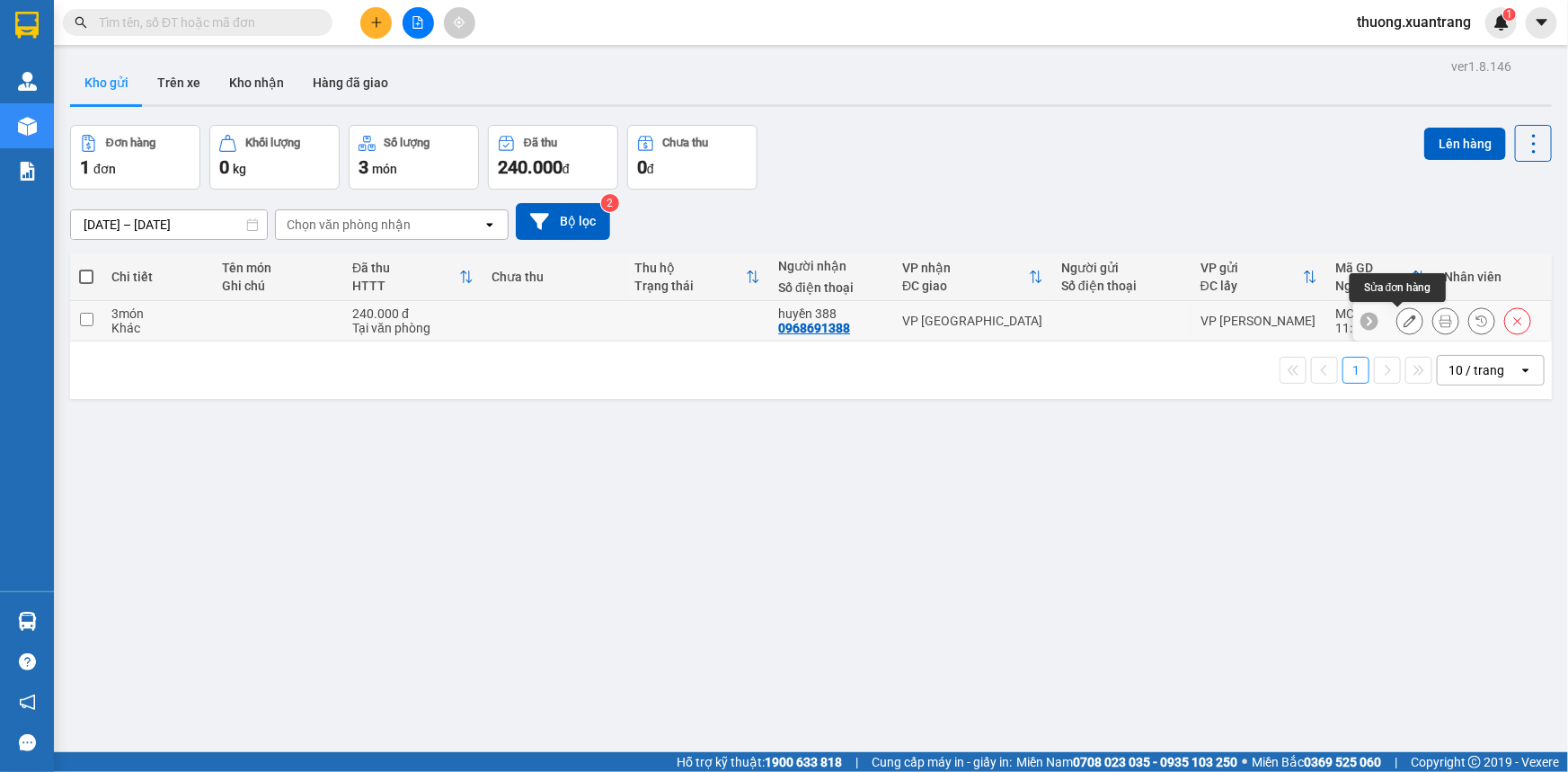
click at [1440, 325] on icon at bounding box center [1445, 320] width 12 height 12
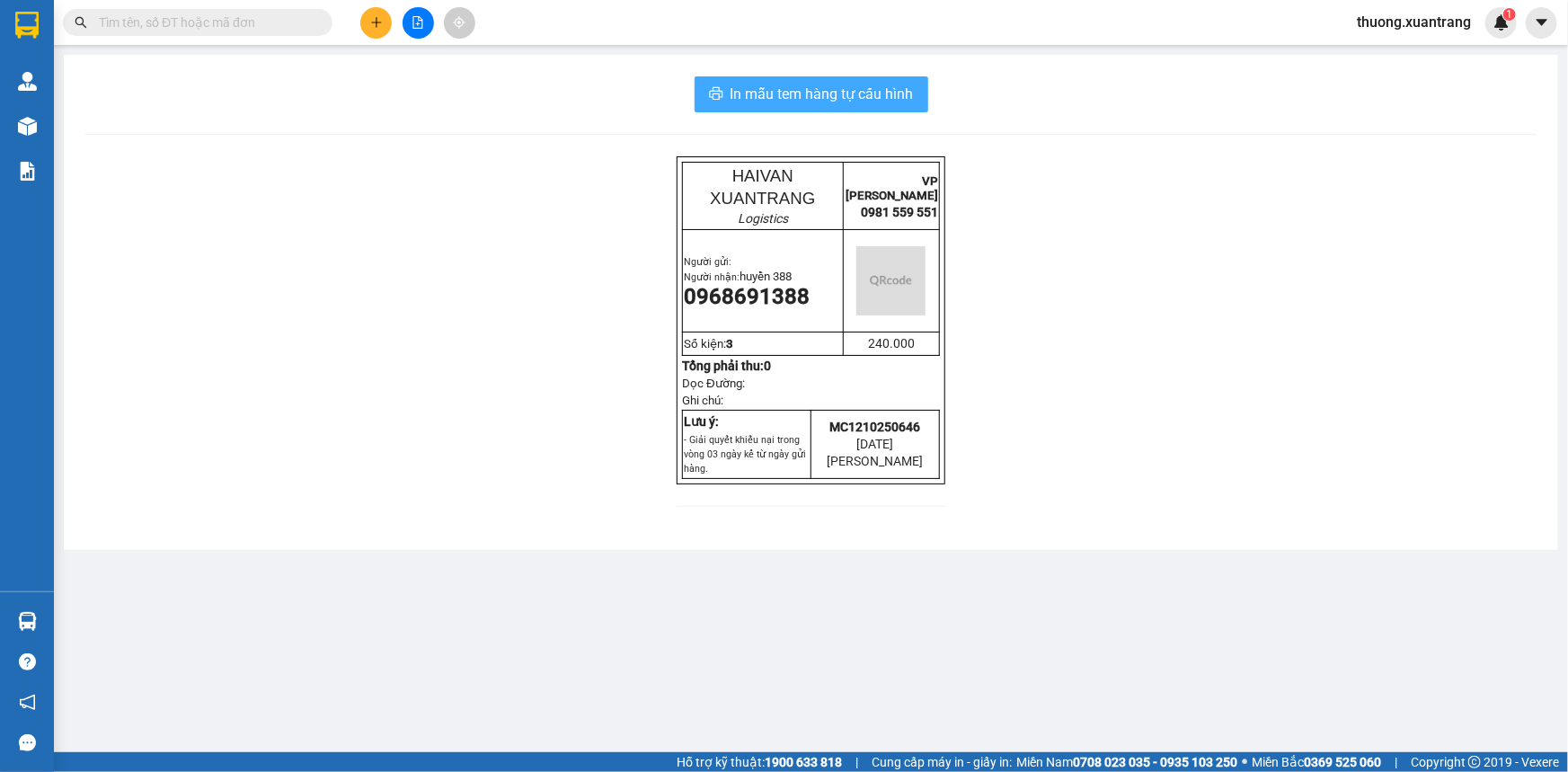
click at [807, 103] on span "In mẫu tem hàng tự cấu hình" at bounding box center [822, 94] width 183 height 23
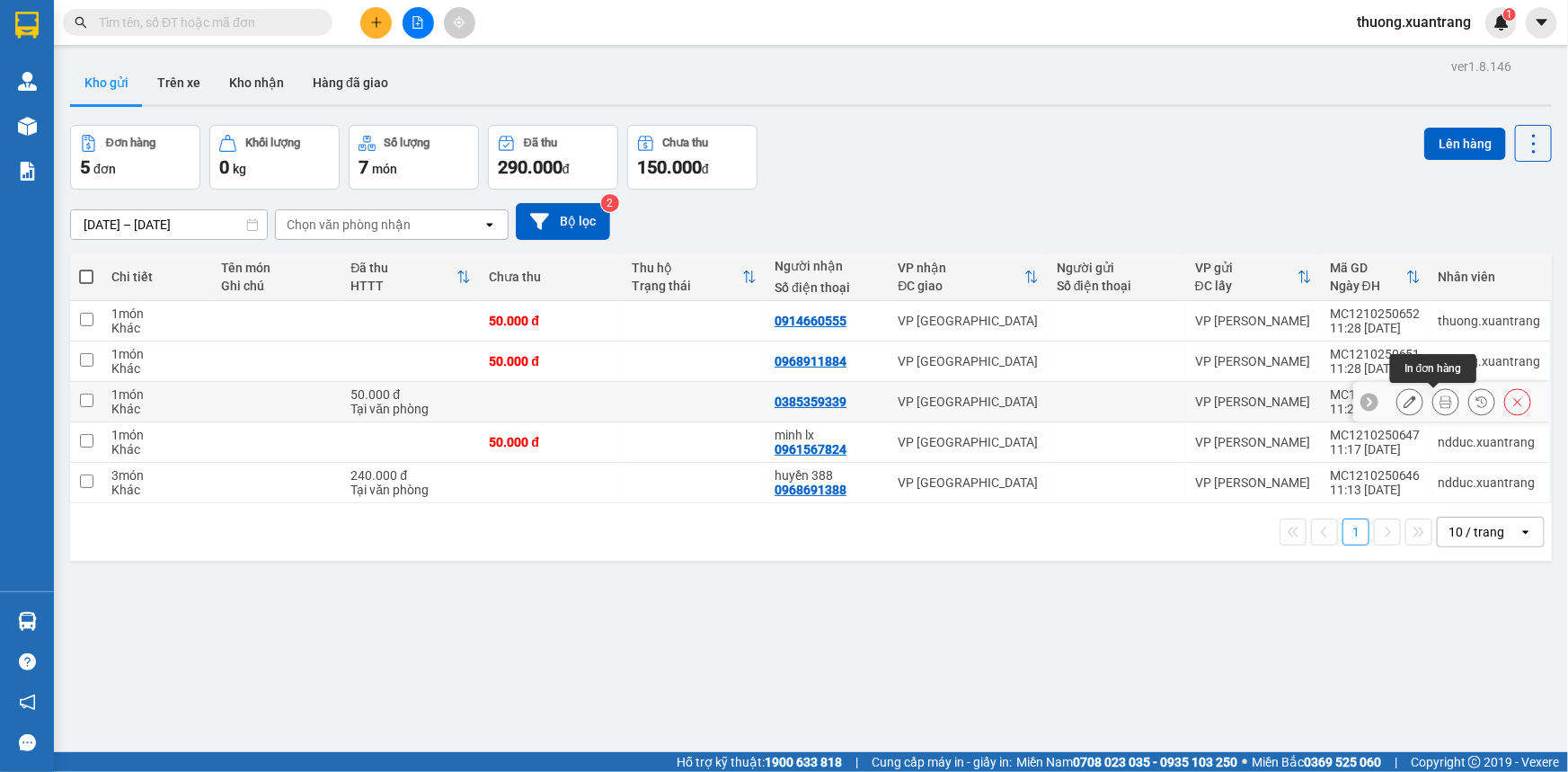
click at [1440, 404] on icon at bounding box center [1445, 401] width 12 height 12
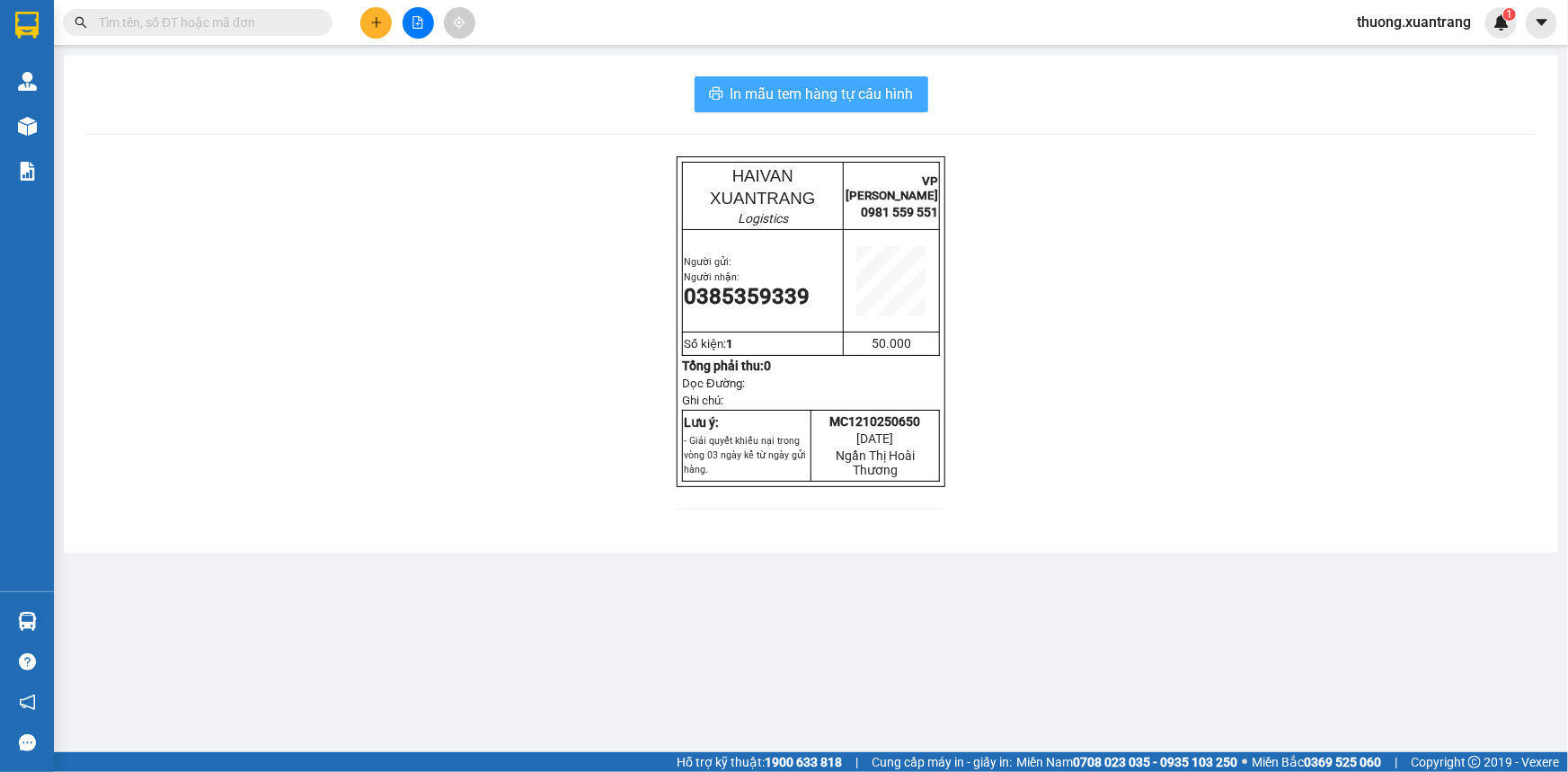
click at [885, 95] on span "In mẫu tem hàng tự cấu hình" at bounding box center [822, 94] width 183 height 23
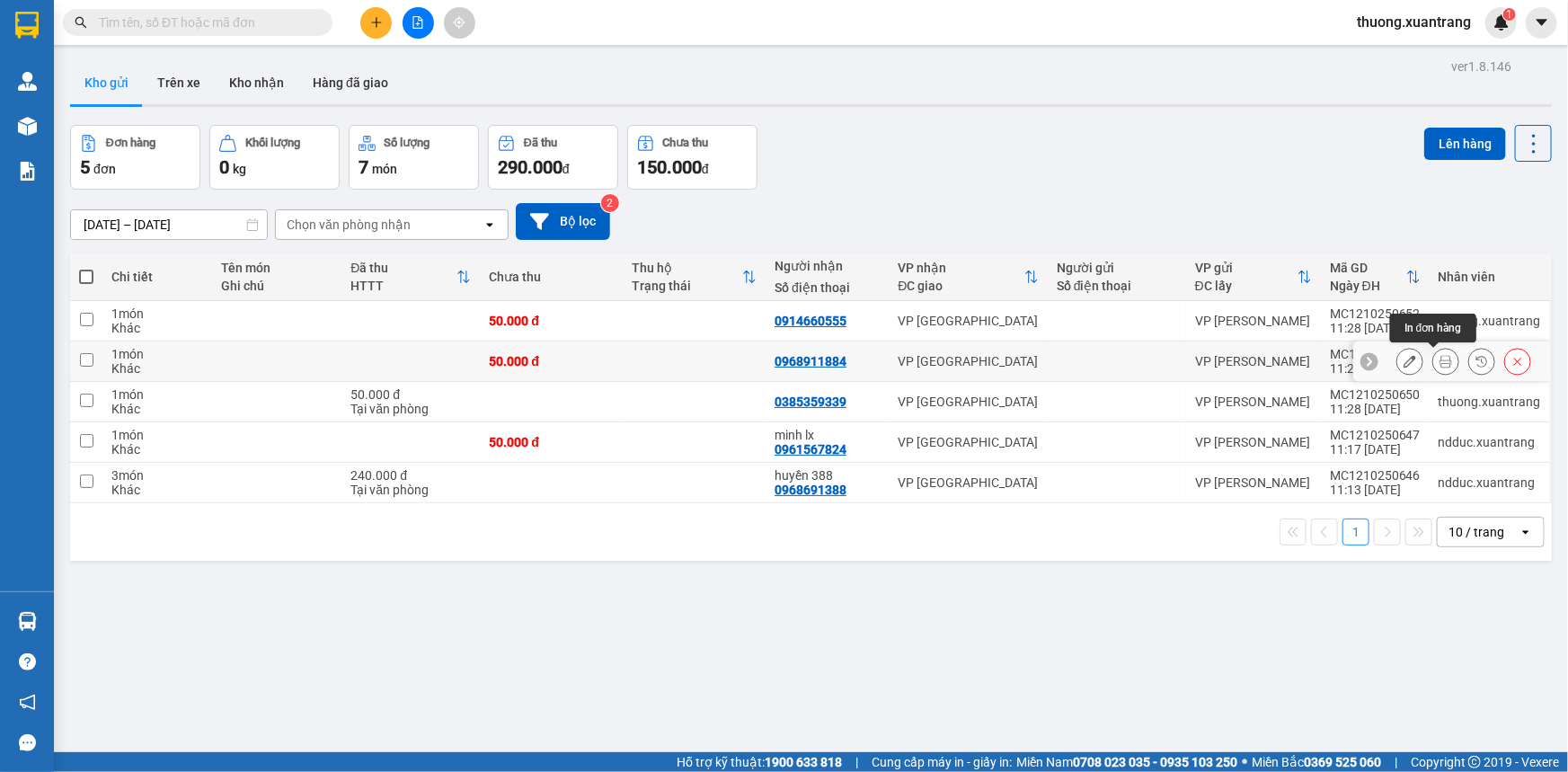
click at [1440, 366] on icon at bounding box center [1445, 360] width 12 height 12
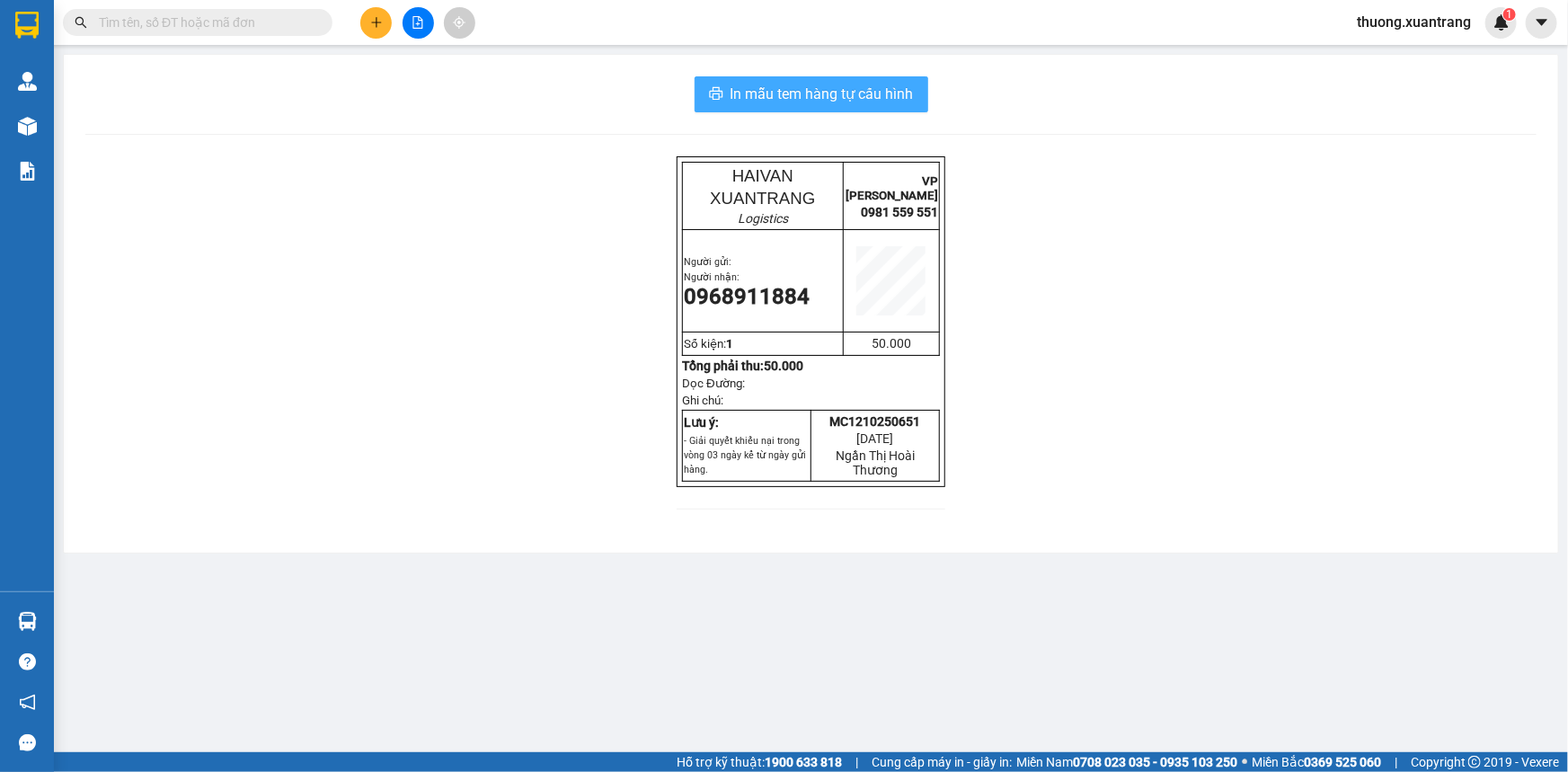
click at [840, 87] on span "In mẫu tem hàng tự cấu hình" at bounding box center [822, 94] width 183 height 23
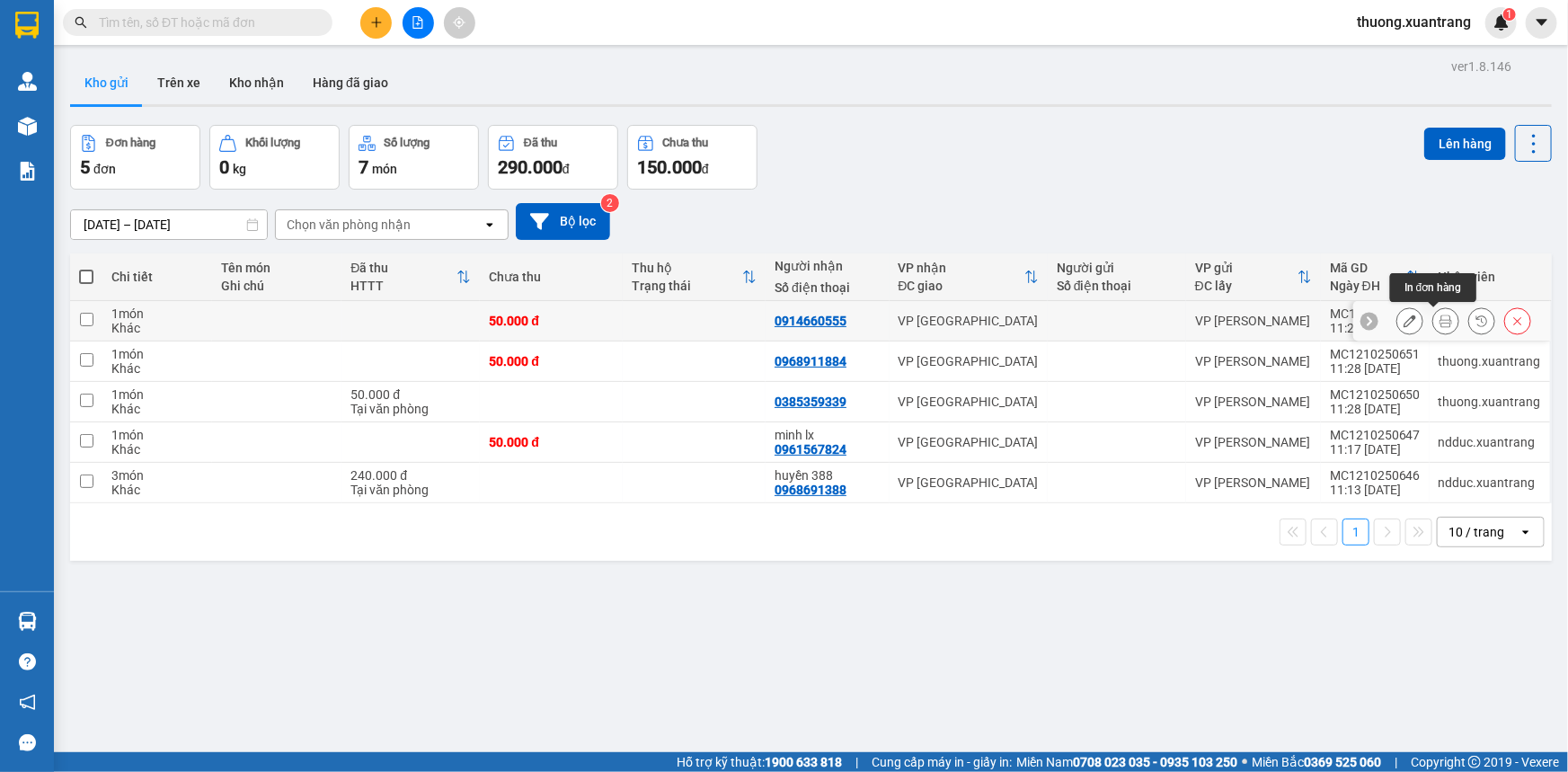
click at [1440, 322] on icon at bounding box center [1445, 320] width 12 height 12
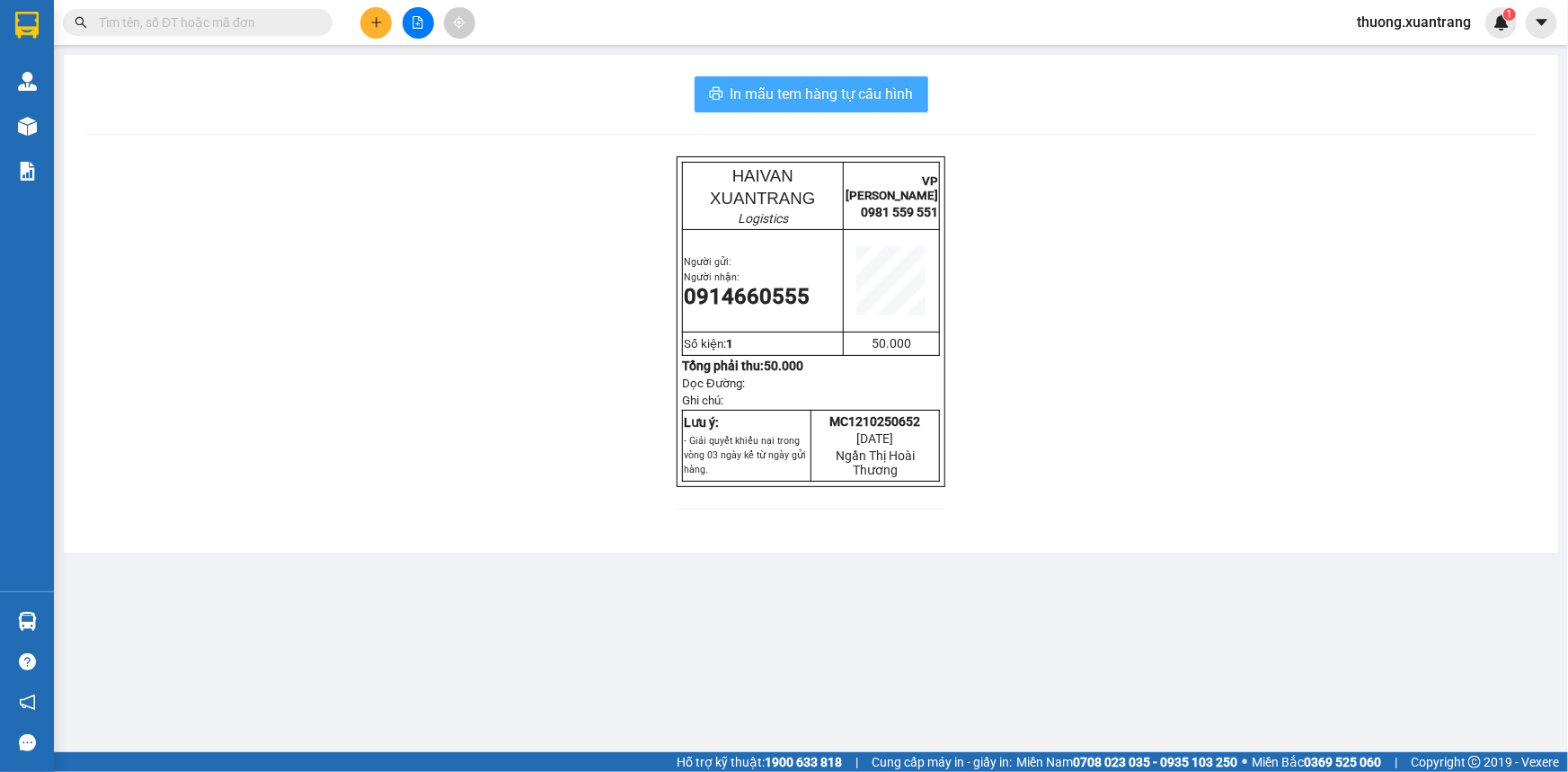
click at [874, 107] on button "In mẫu tem hàng tự cấu hình" at bounding box center [811, 94] width 234 height 36
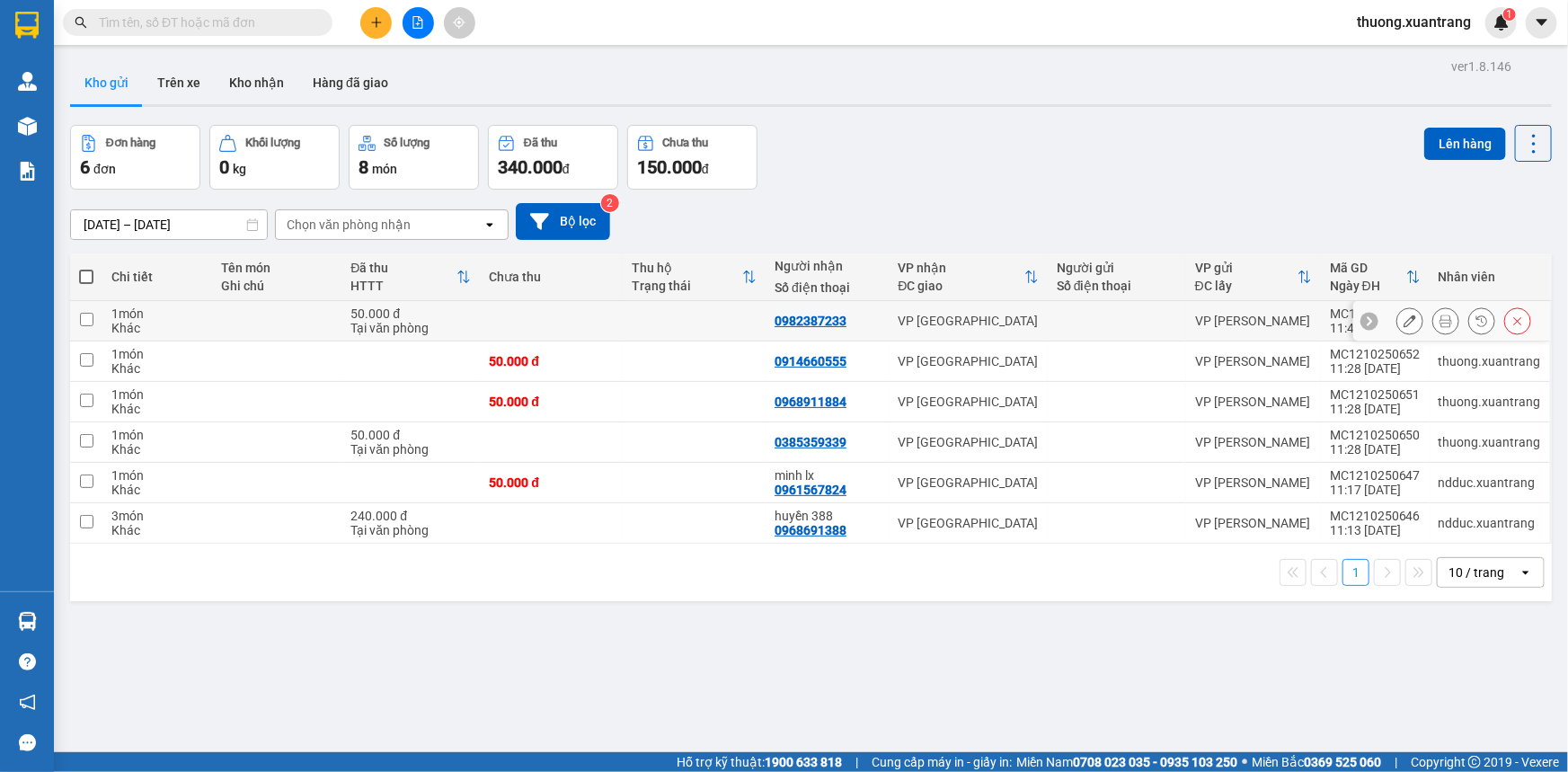
click at [1446, 319] on div at bounding box center [1464, 321] width 135 height 27
click at [1442, 319] on button at bounding box center [1445, 322] width 25 height 32
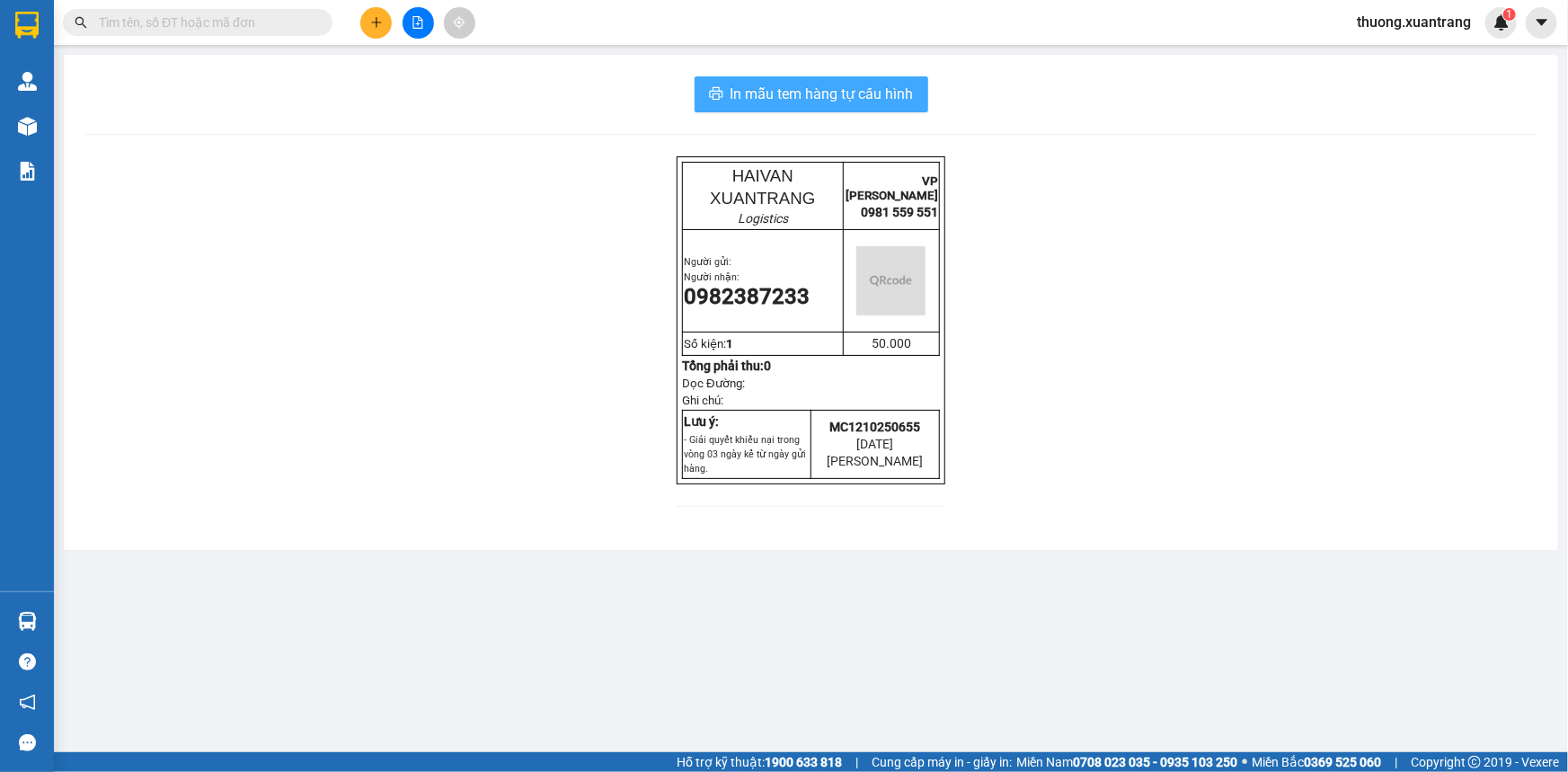
click at [909, 92] on span "In mẫu tem hàng tự cấu hình" at bounding box center [822, 94] width 183 height 23
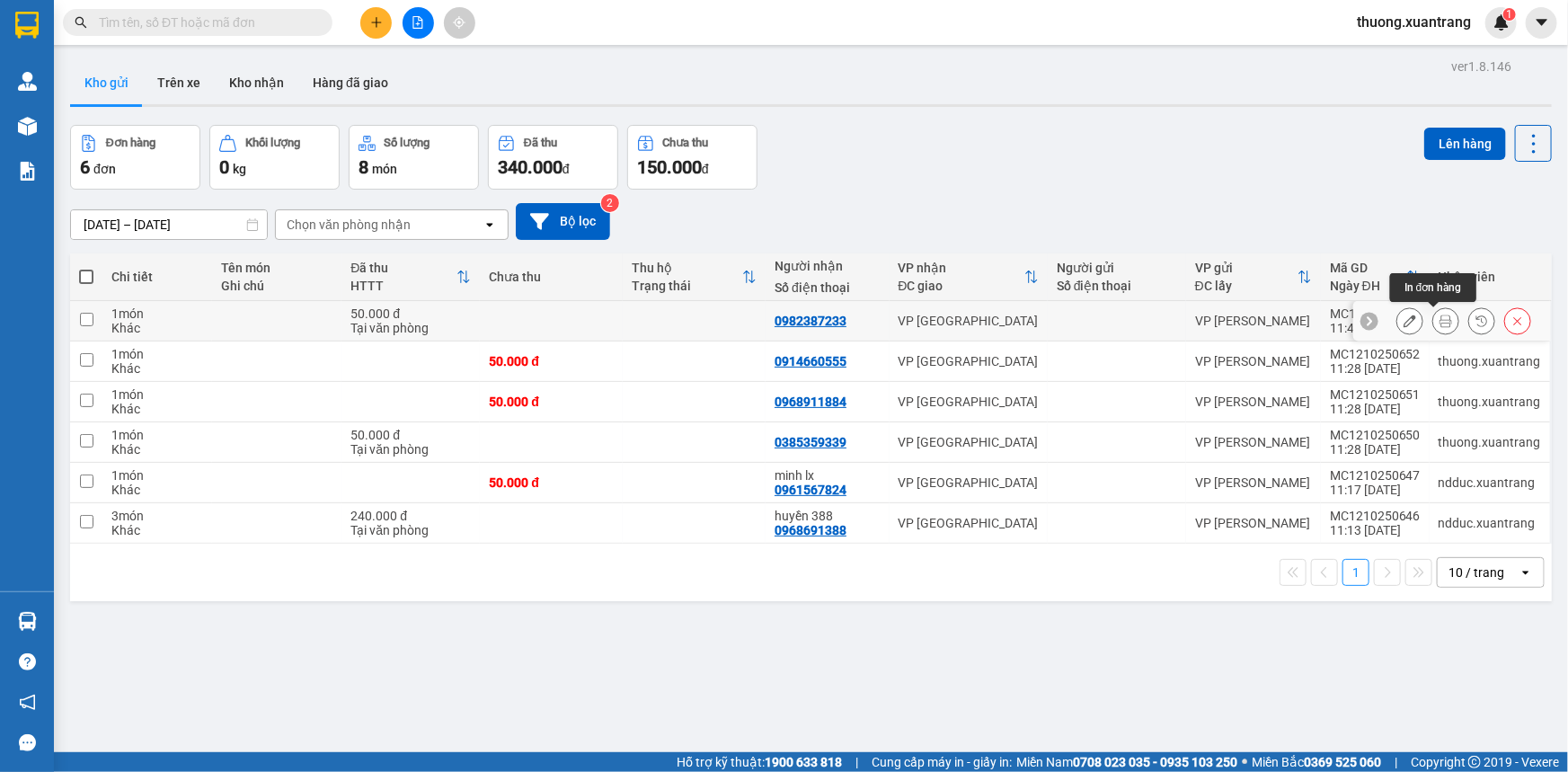
click at [1440, 322] on icon at bounding box center [1445, 320] width 12 height 12
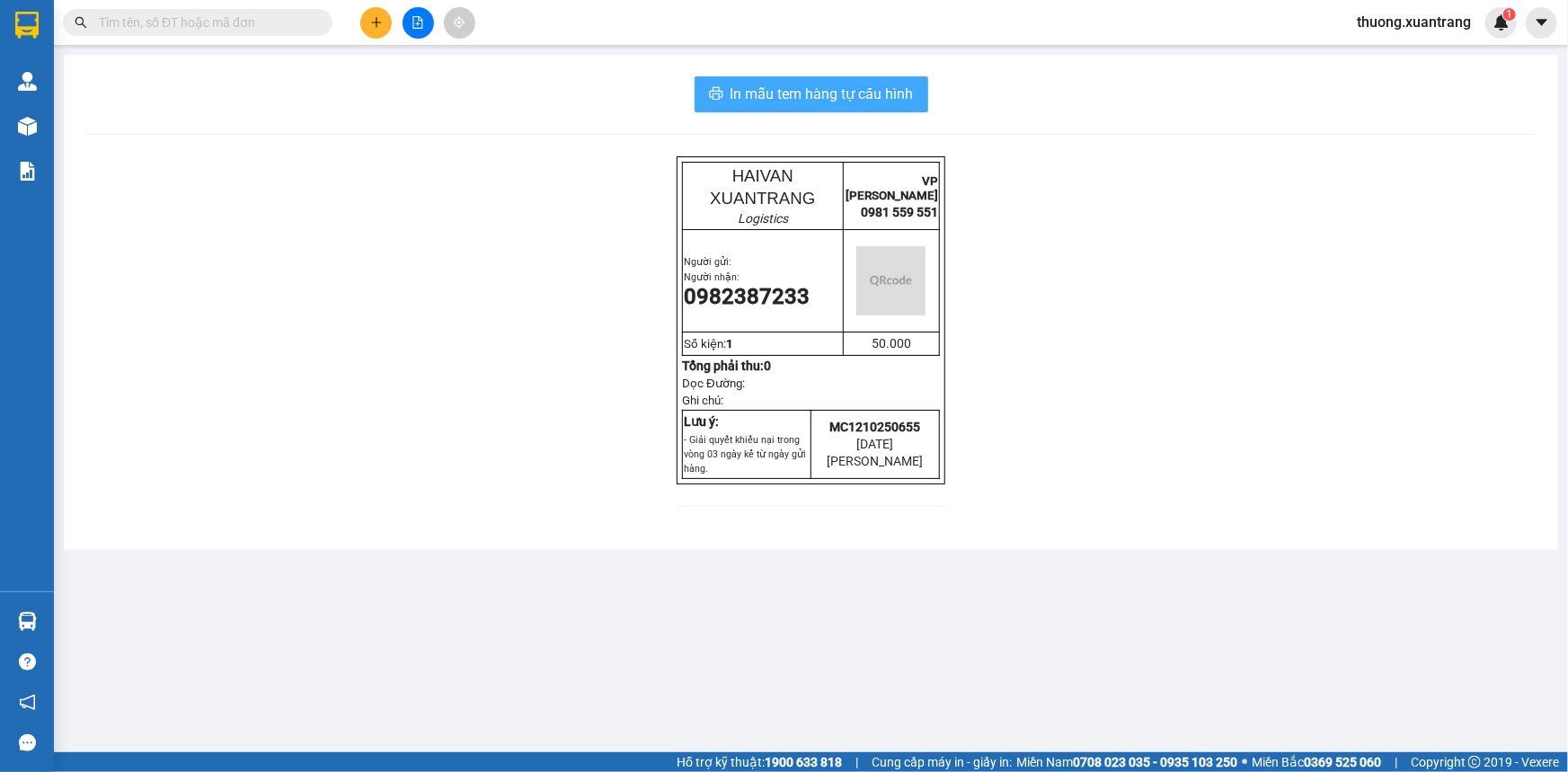
click at [850, 93] on span "In mẫu tem hàng tự cấu hình" at bounding box center [822, 94] width 183 height 23
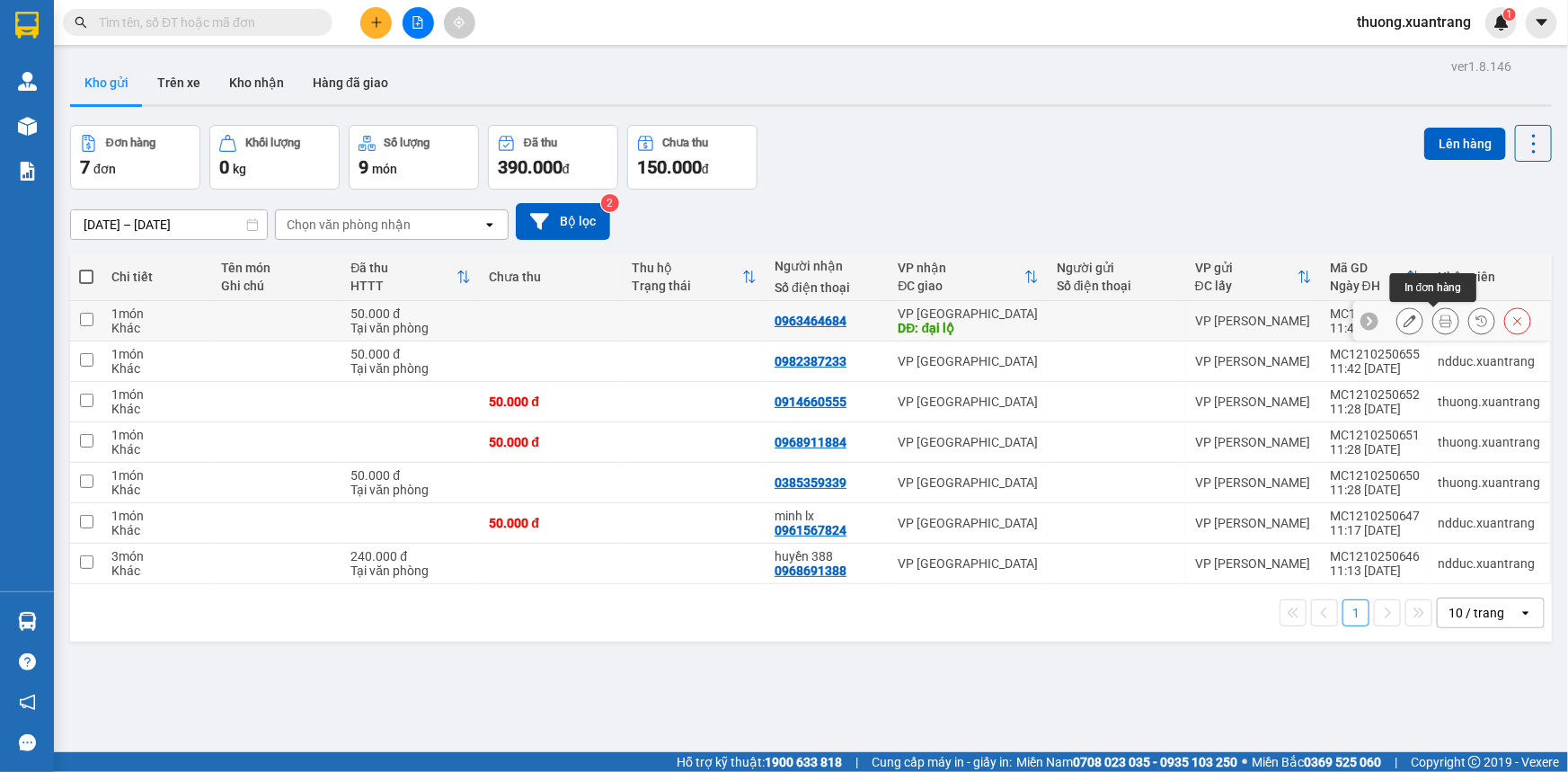
click at [1440, 319] on icon at bounding box center [1445, 320] width 12 height 12
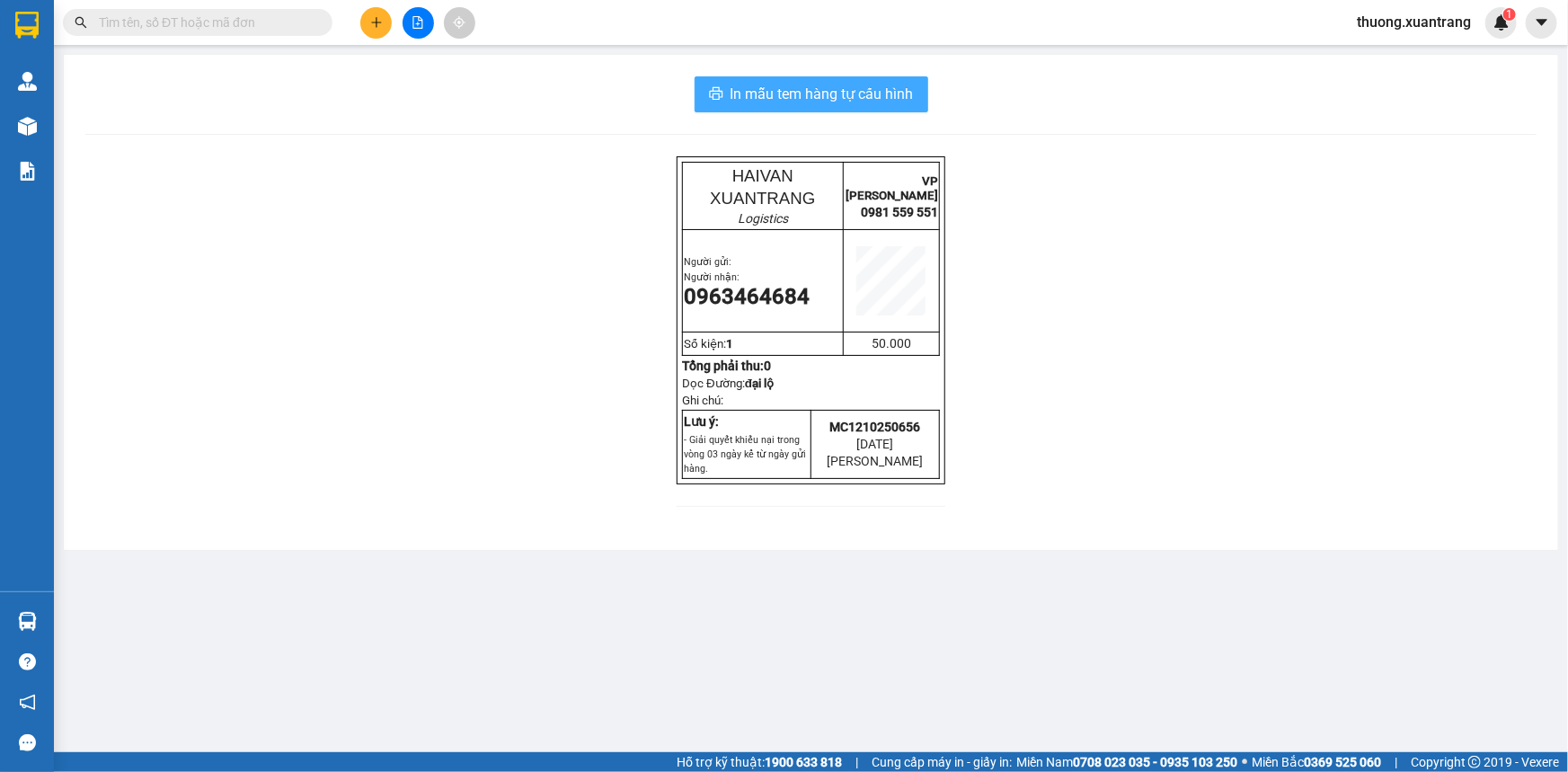
click at [880, 94] on span "In mẫu tem hàng tự cấu hình" at bounding box center [822, 94] width 183 height 23
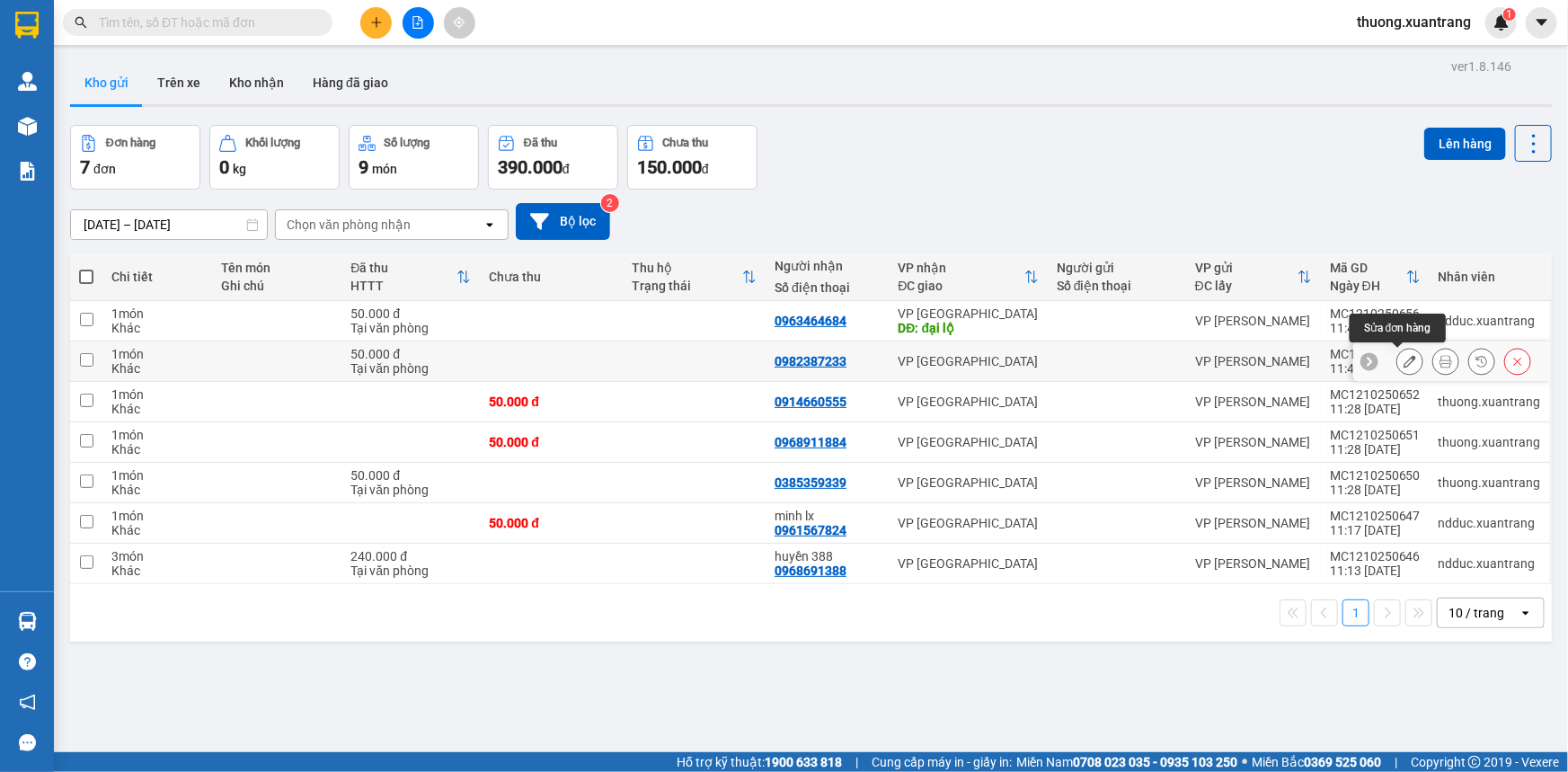
click at [1403, 362] on icon at bounding box center [1409, 360] width 12 height 12
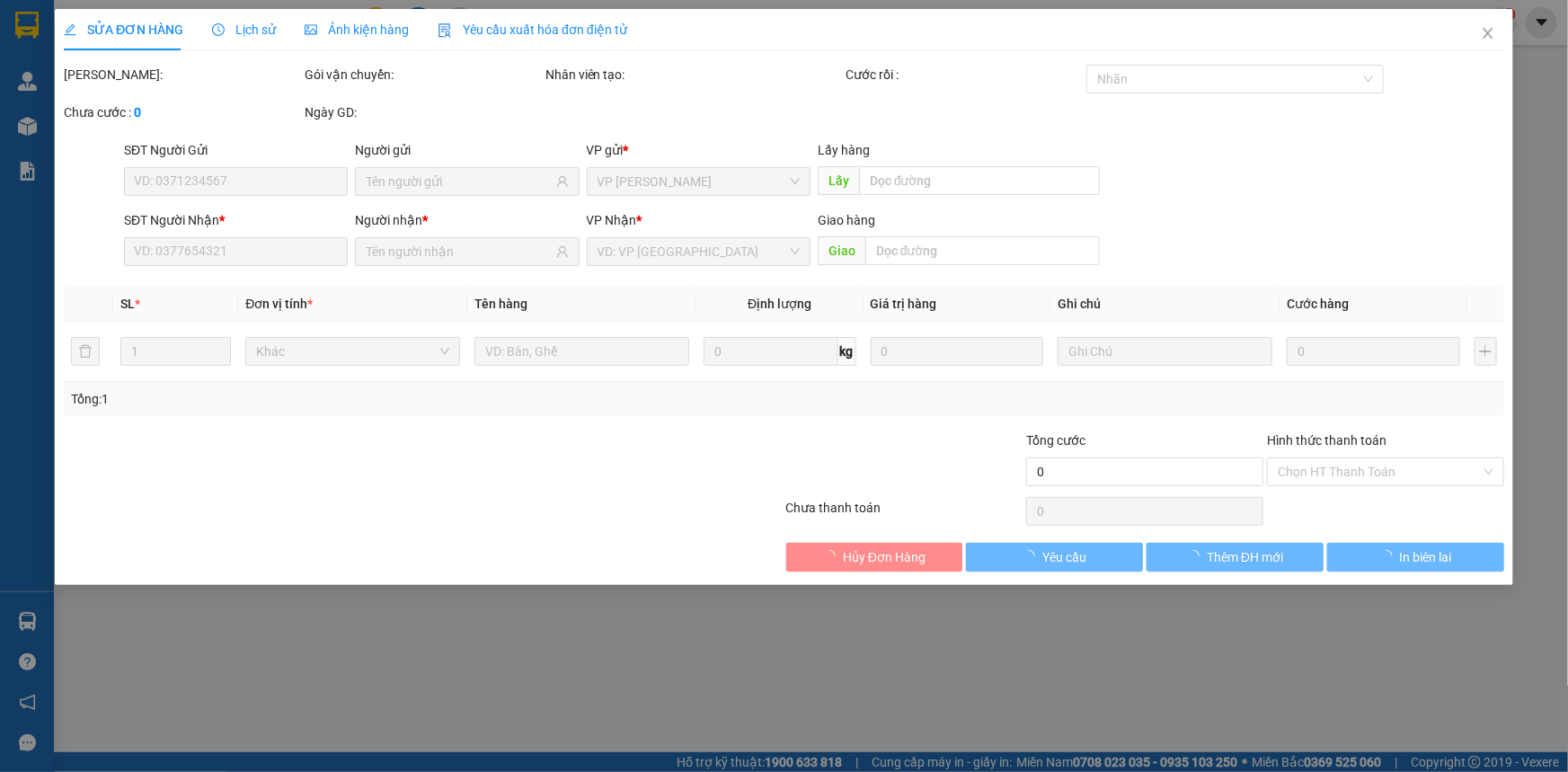
type input "0982387233"
type input "50.000"
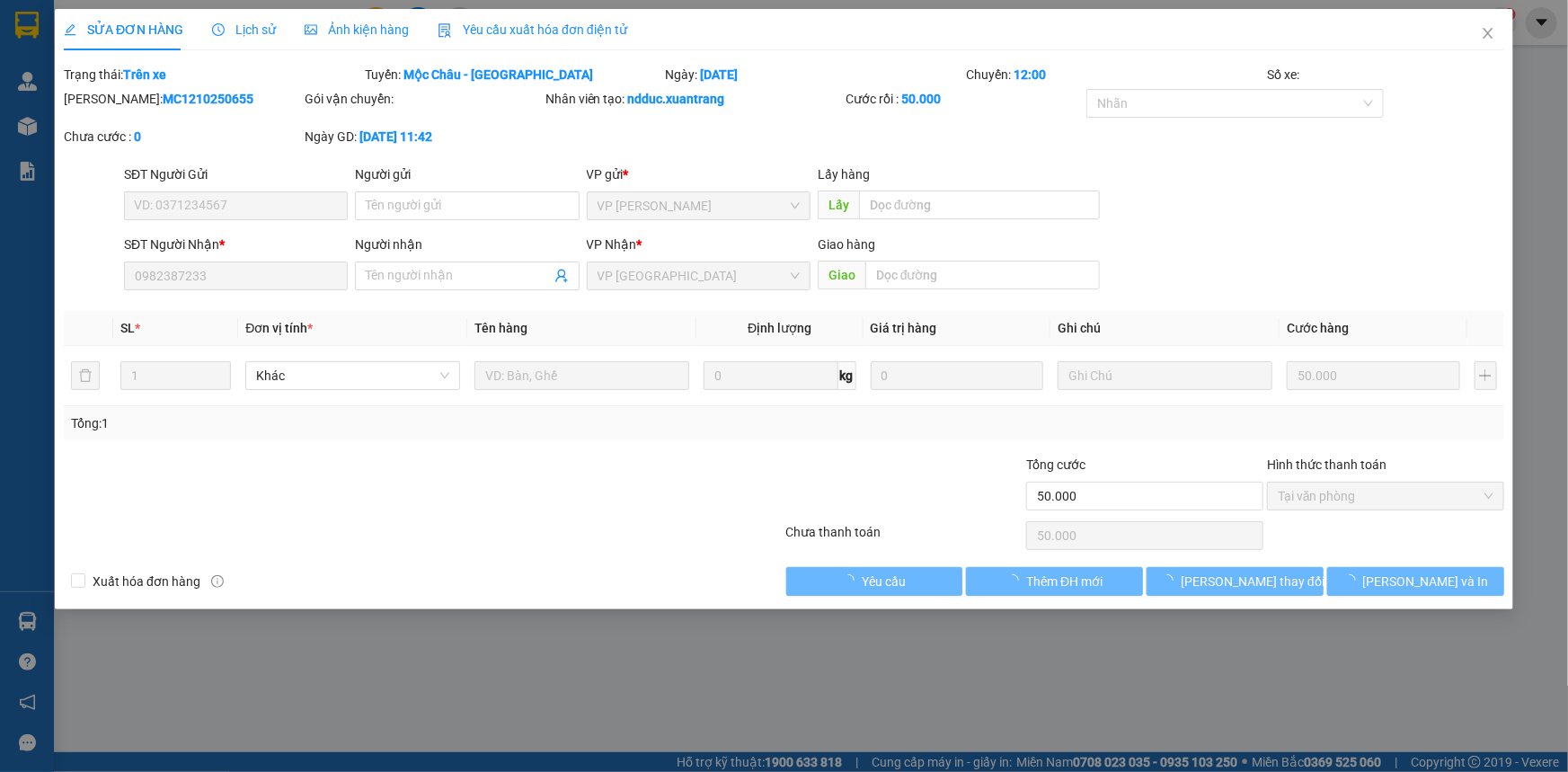
click at [332, 23] on span "Ảnh kiện hàng" at bounding box center [356, 29] width 104 height 14
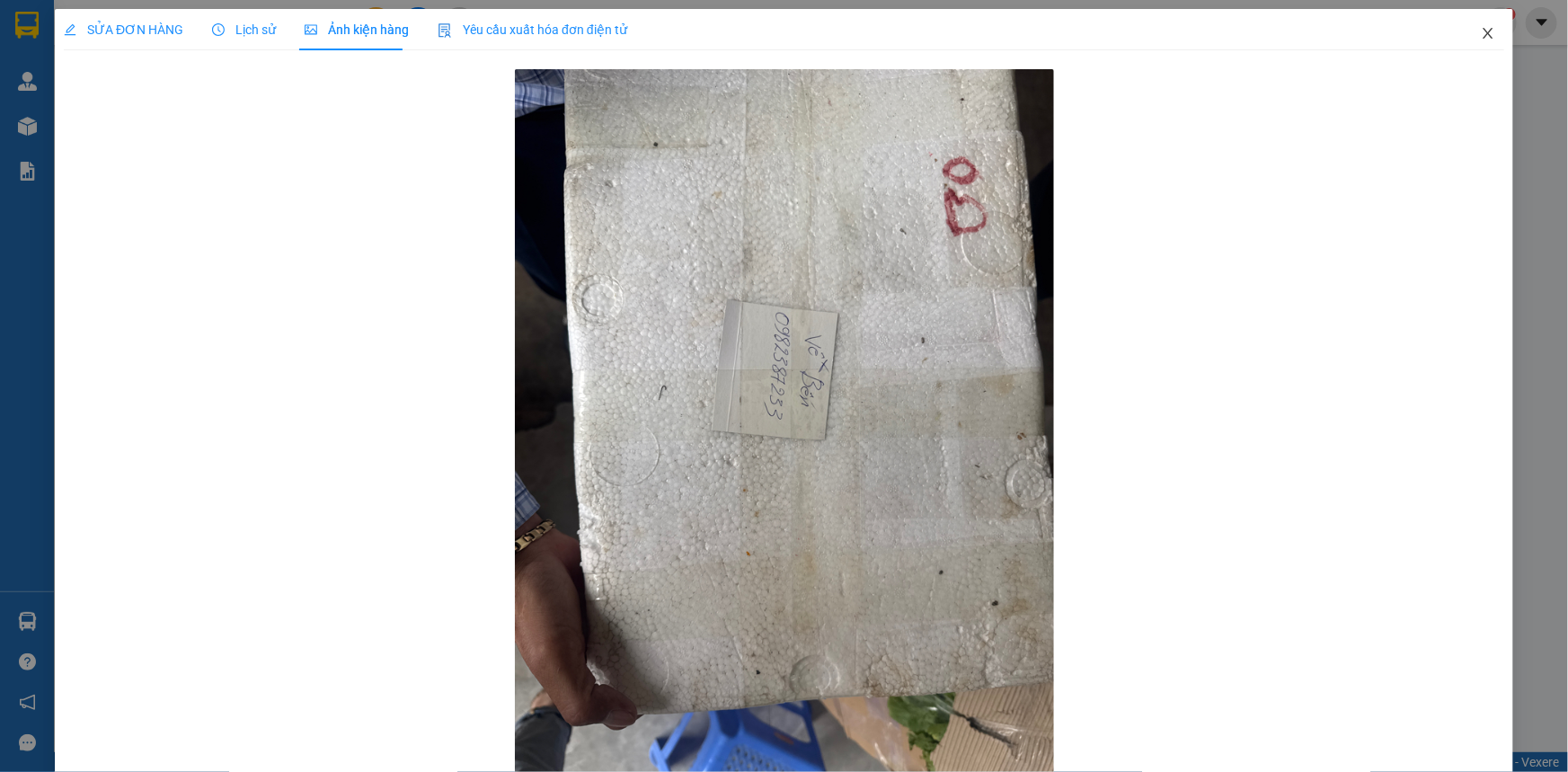
click at [1481, 31] on icon "close" at bounding box center [1487, 33] width 14 height 14
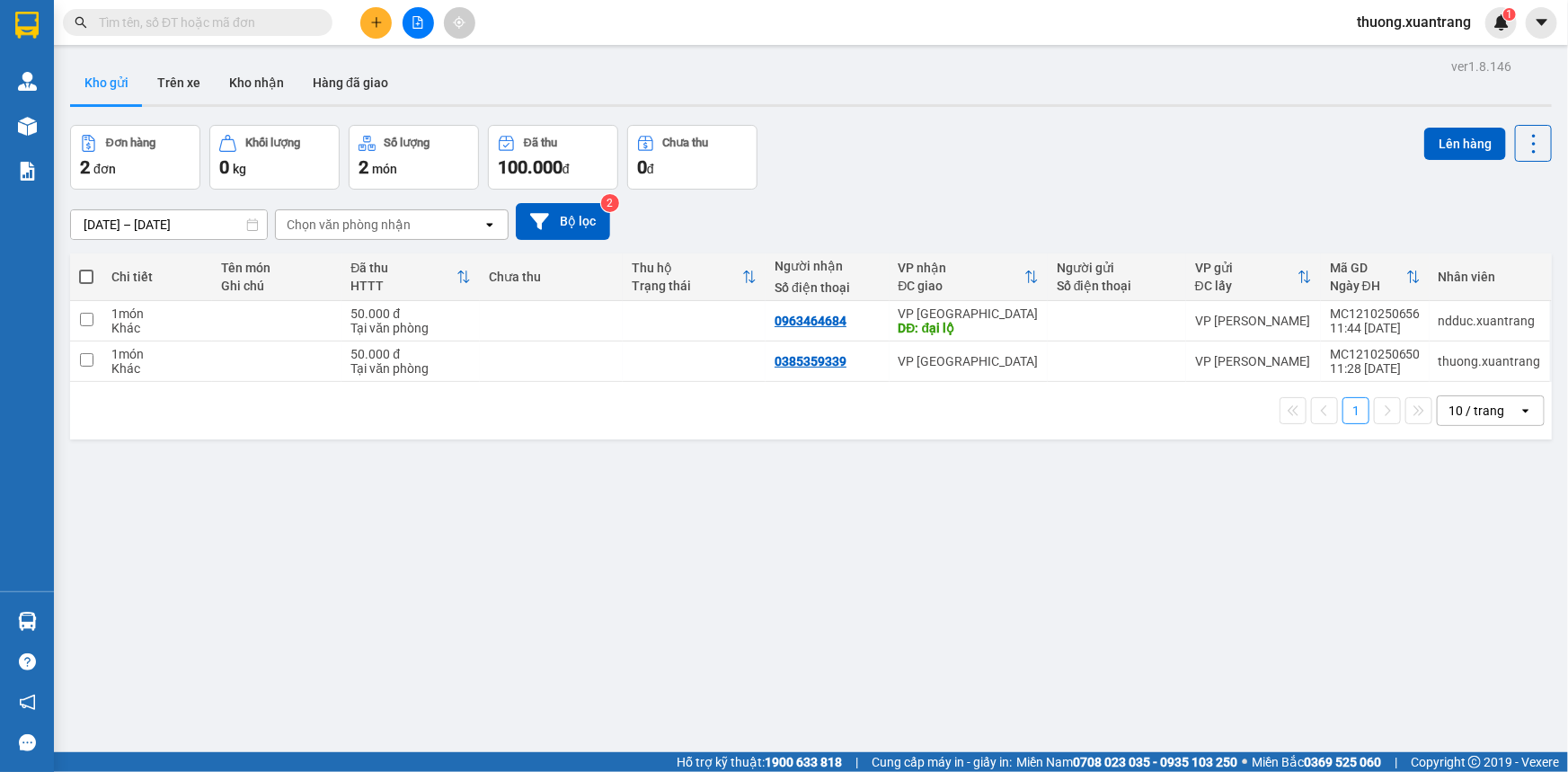
click at [414, 23] on icon "file-add" at bounding box center [417, 22] width 12 height 12
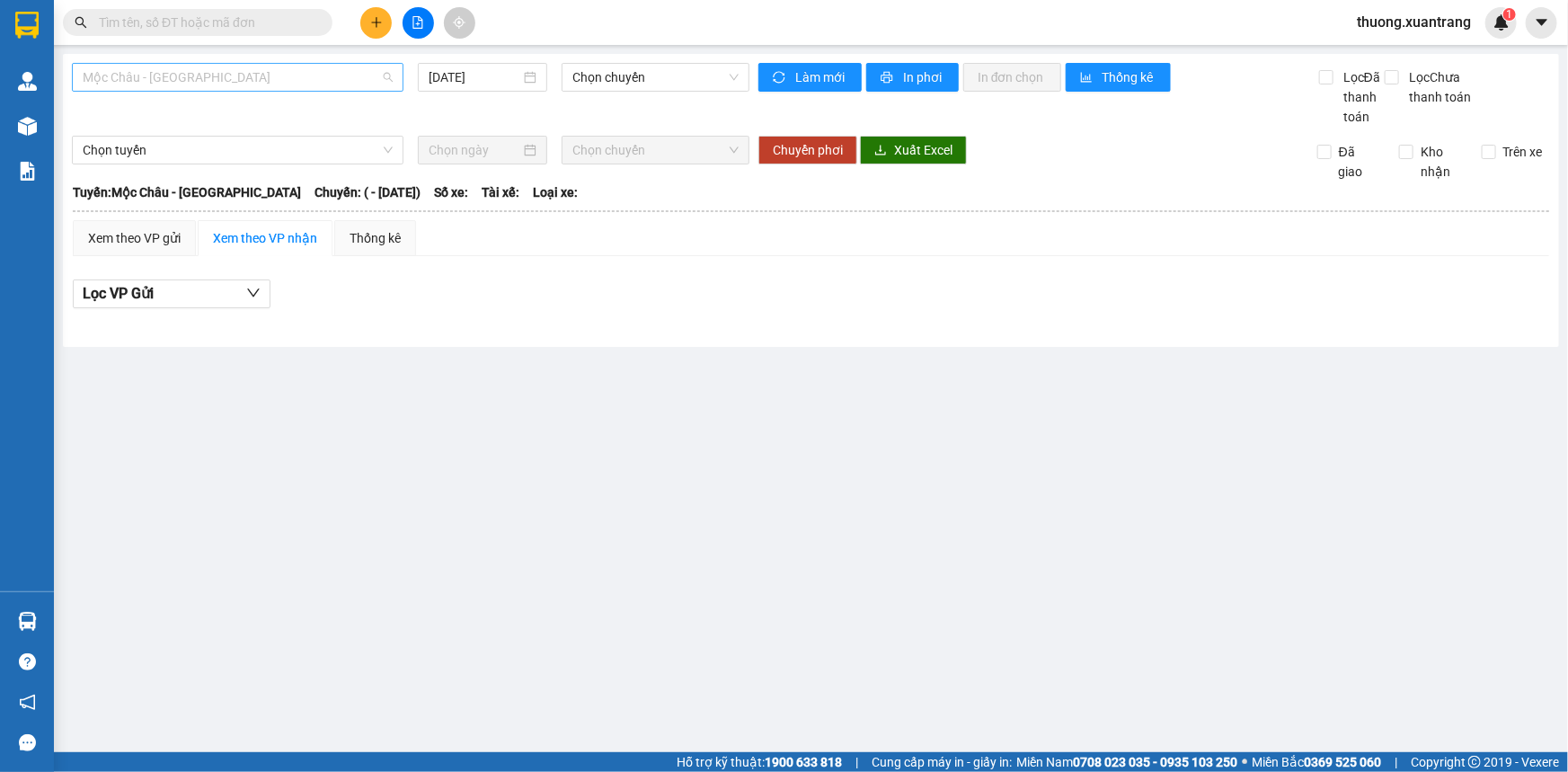
click at [314, 90] on span "Mộc Châu - [GEOGRAPHIC_DATA]" at bounding box center [237, 77] width 310 height 27
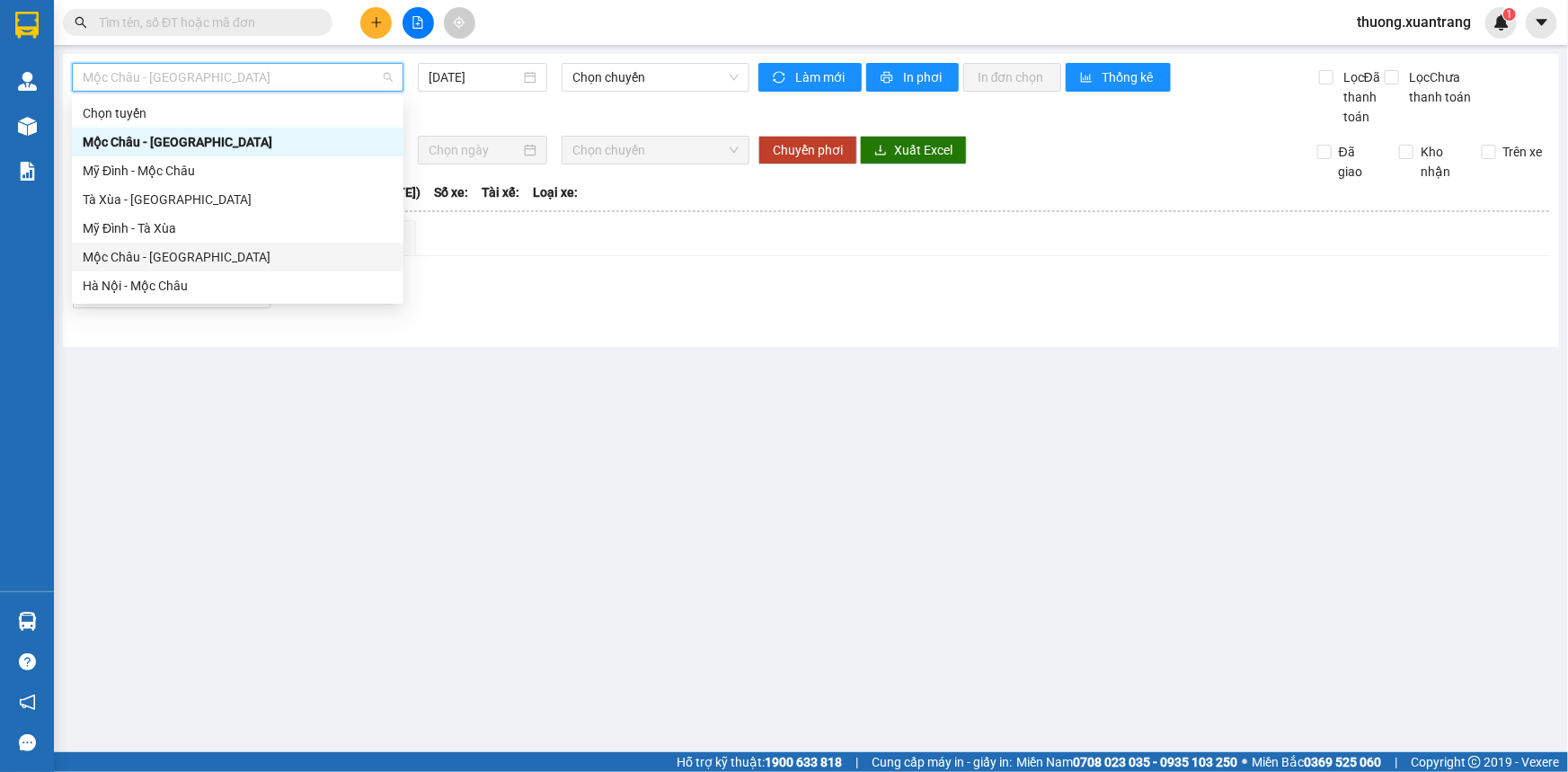
click at [246, 254] on div "Mộc Châu - [GEOGRAPHIC_DATA]" at bounding box center [237, 256] width 310 height 20
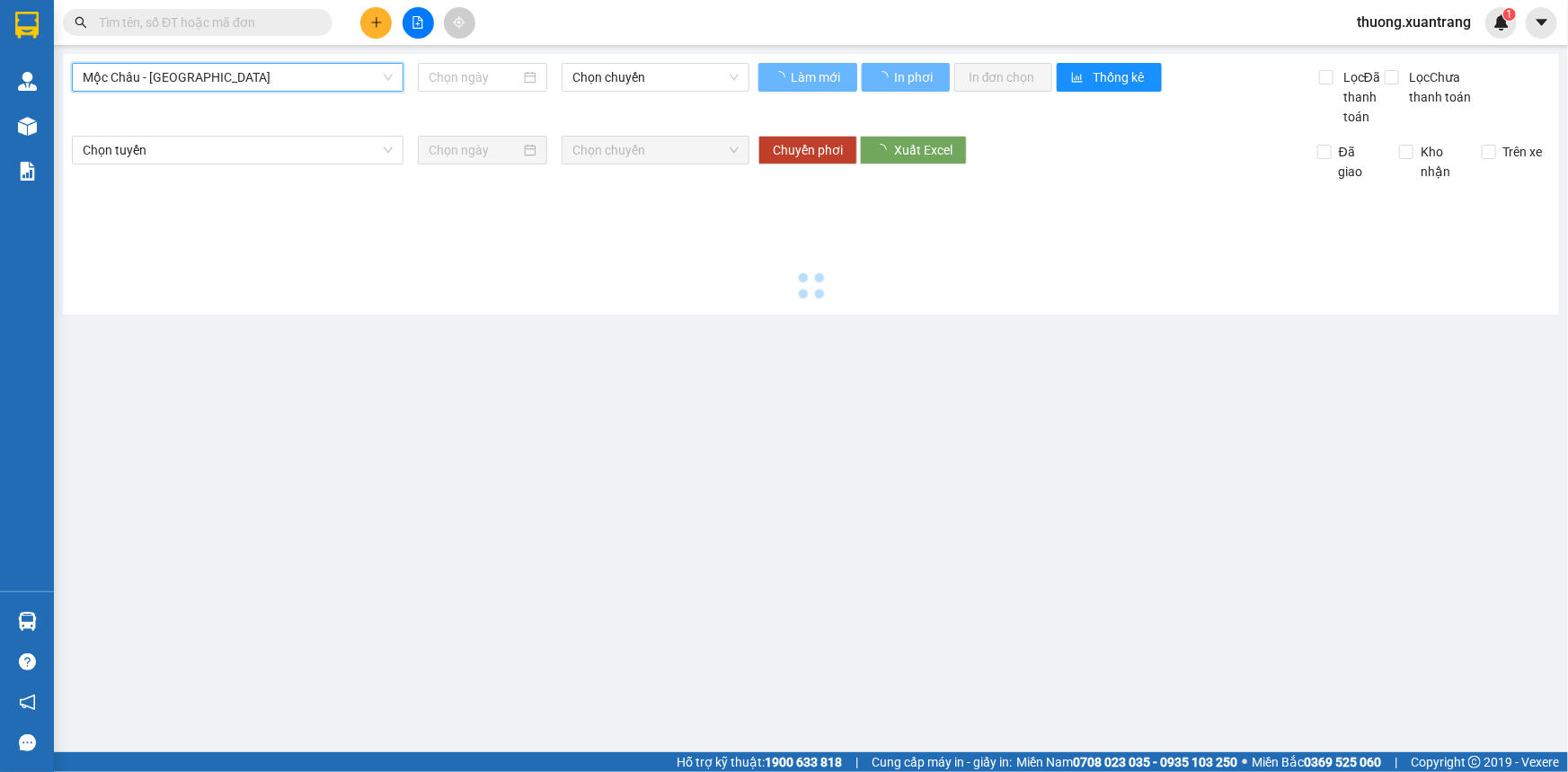
type input "[DATE]"
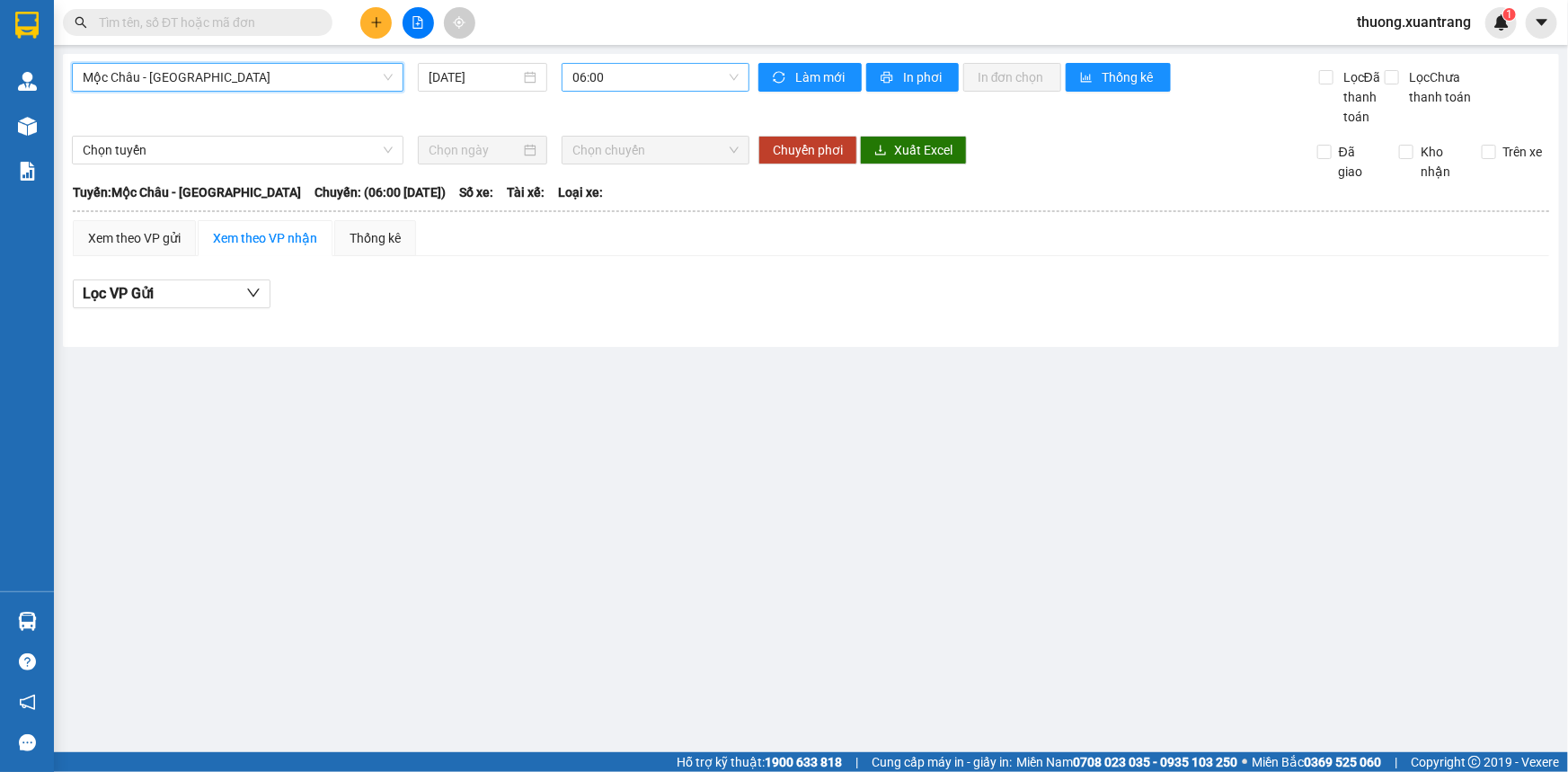
click at [665, 79] on span "06:00" at bounding box center [655, 77] width 166 height 27
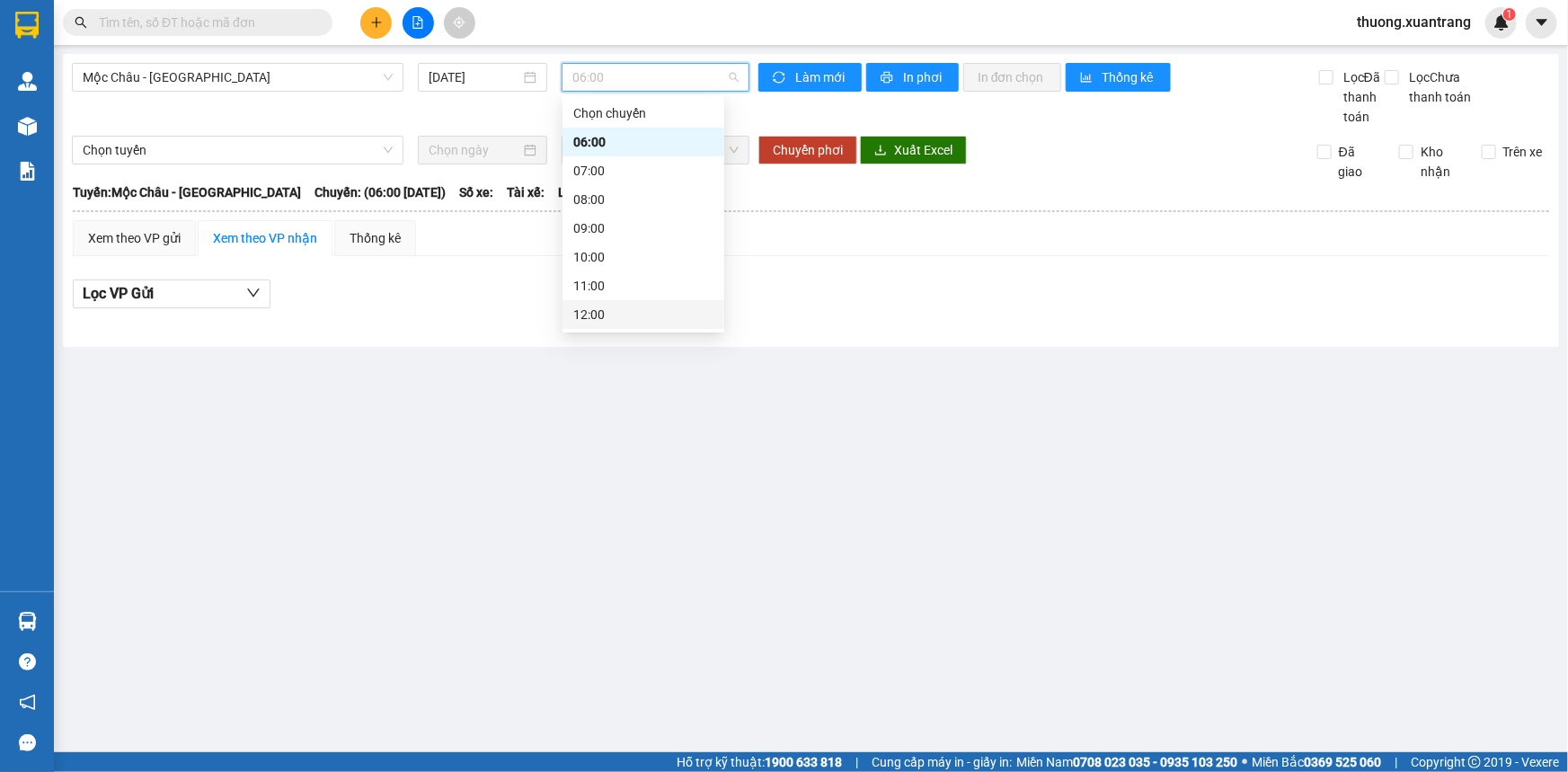
click at [621, 314] on div "12:00" at bounding box center [642, 314] width 140 height 20
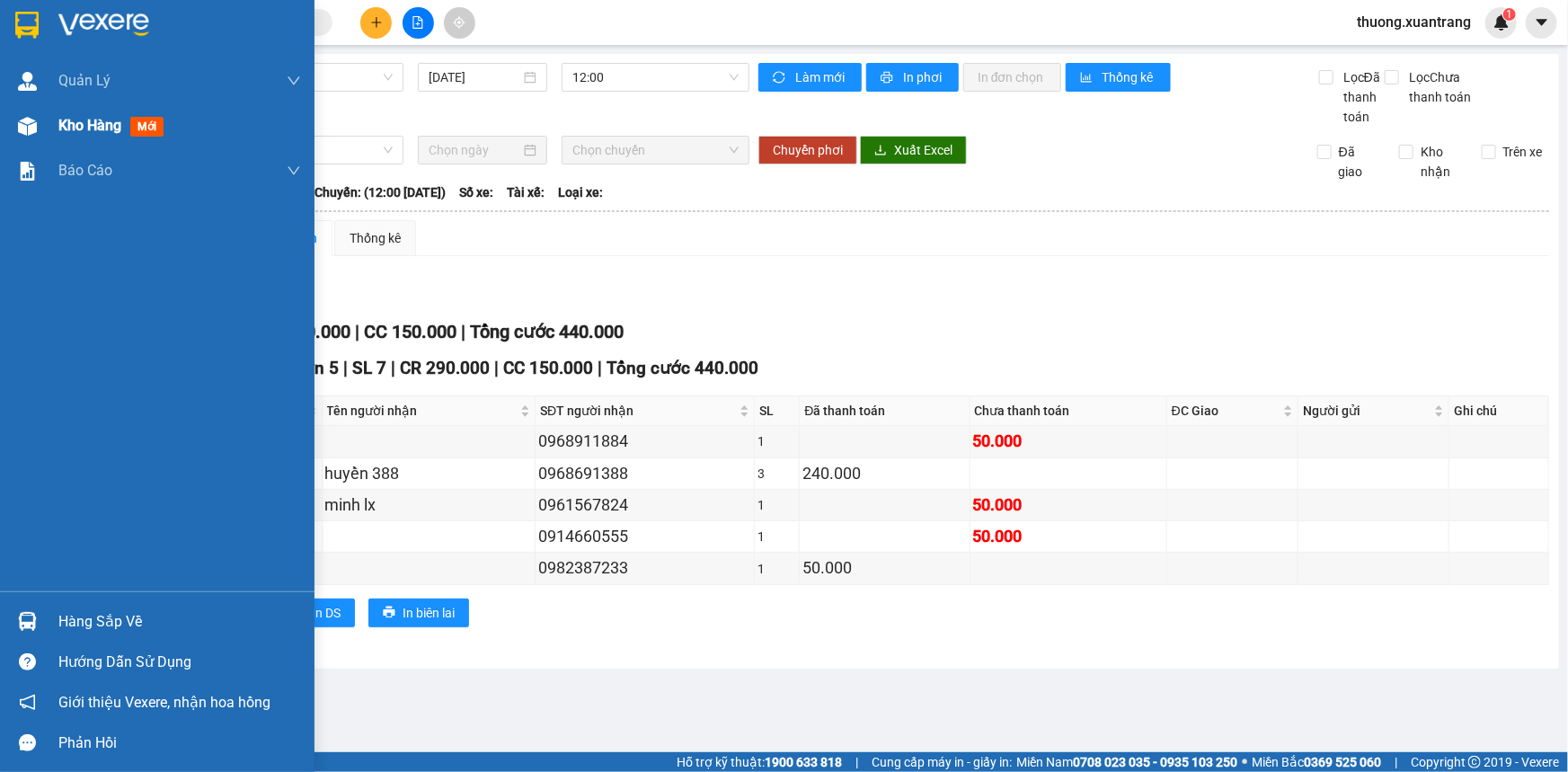
click at [68, 121] on span "Kho hàng" at bounding box center [89, 126] width 63 height 17
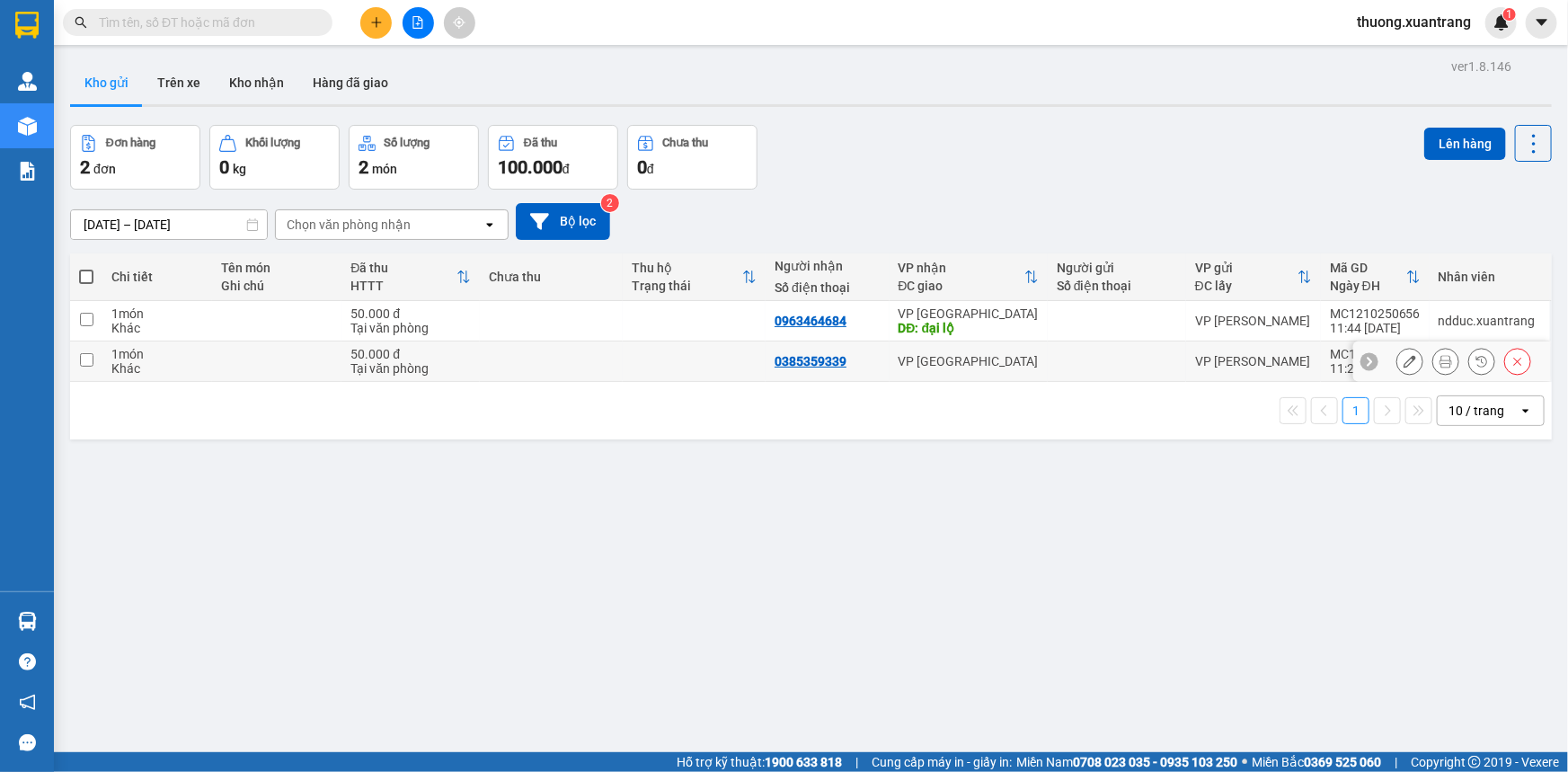
click at [1403, 363] on icon at bounding box center [1409, 360] width 12 height 12
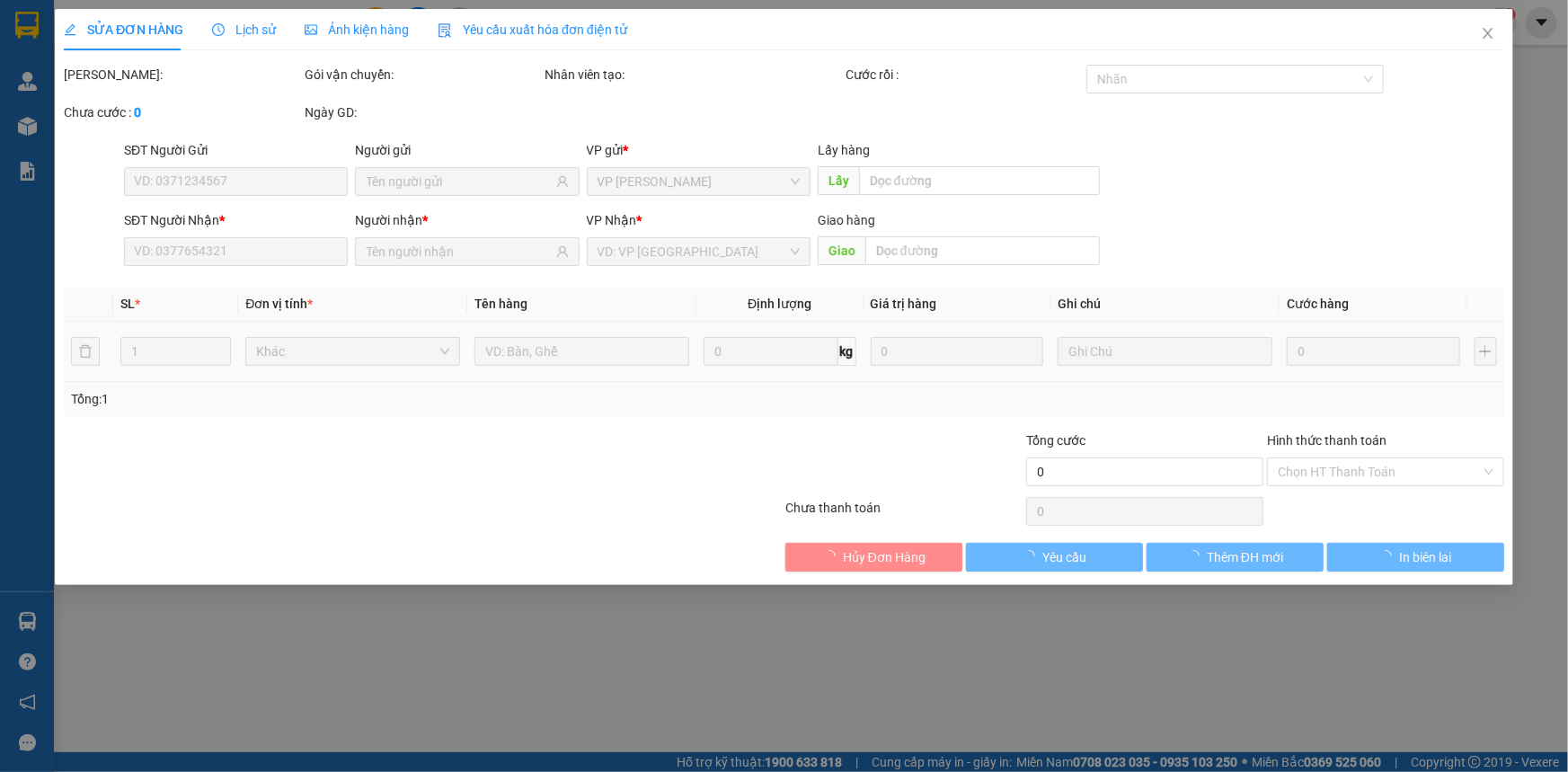
type input "0385359339"
type input "50.000"
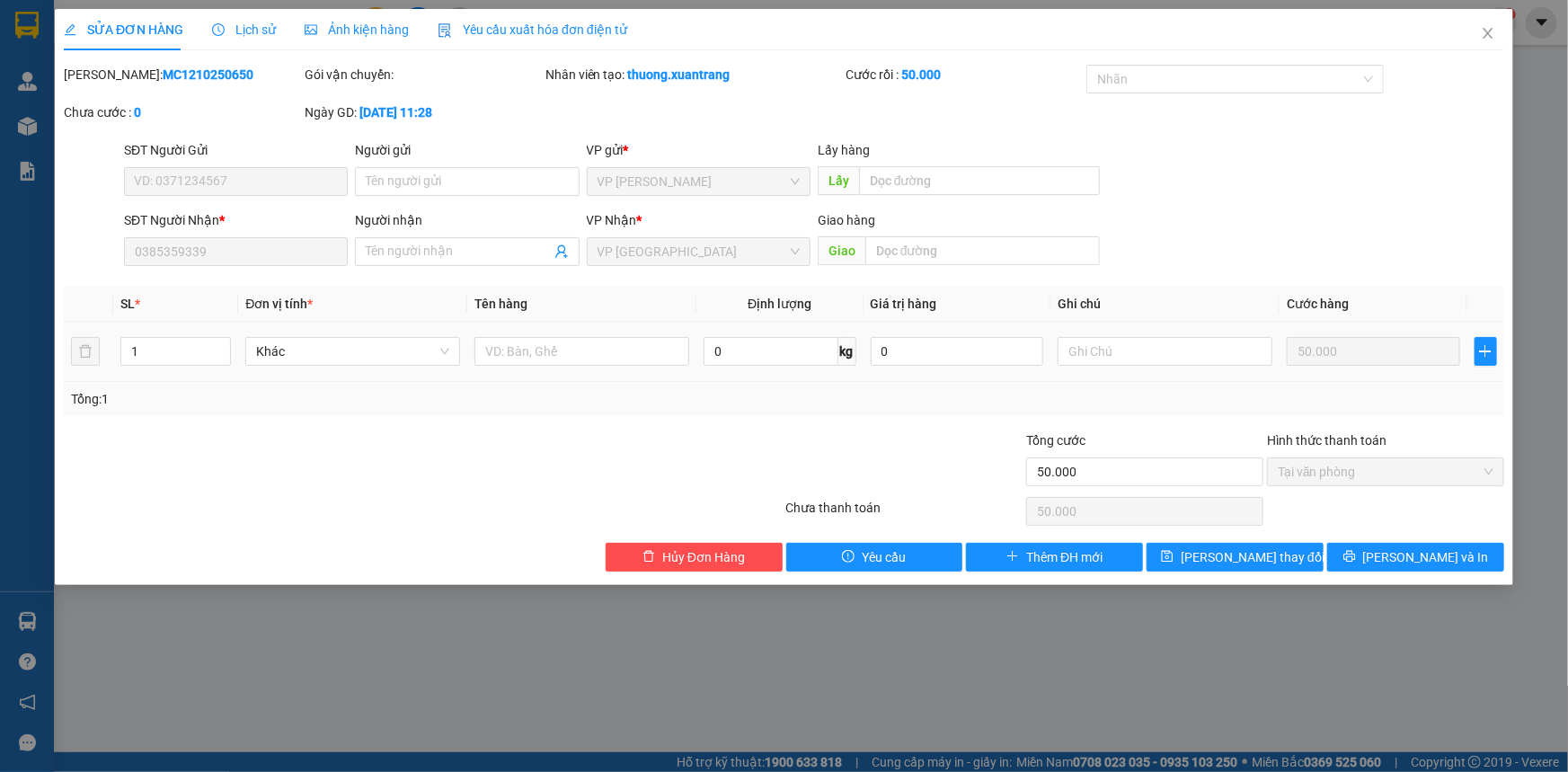
click at [333, 23] on span "Ảnh kiện hàng" at bounding box center [356, 29] width 104 height 14
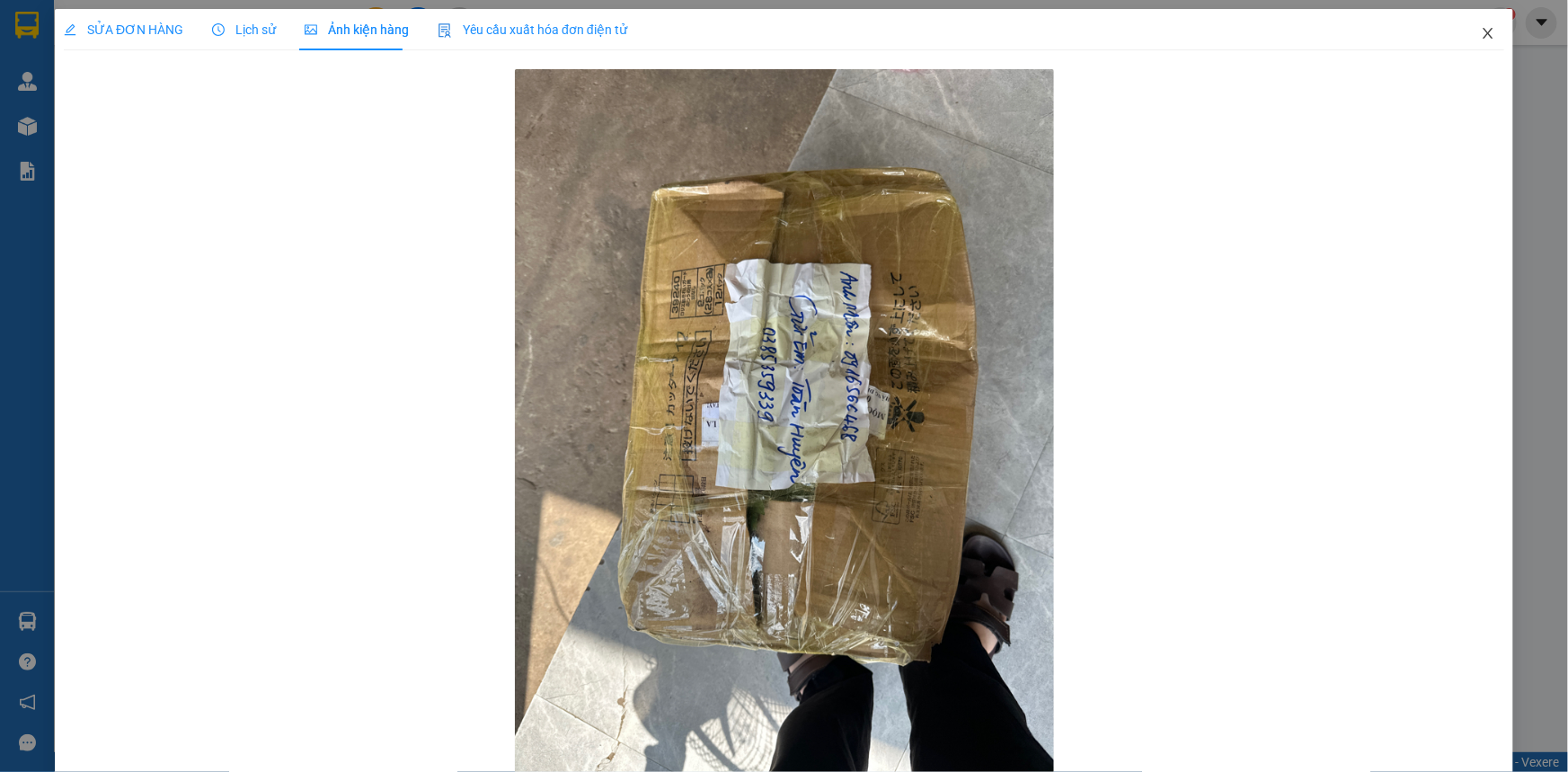
click at [1481, 28] on icon "close" at bounding box center [1487, 33] width 14 height 14
